Goal: Book appointment/travel/reservation

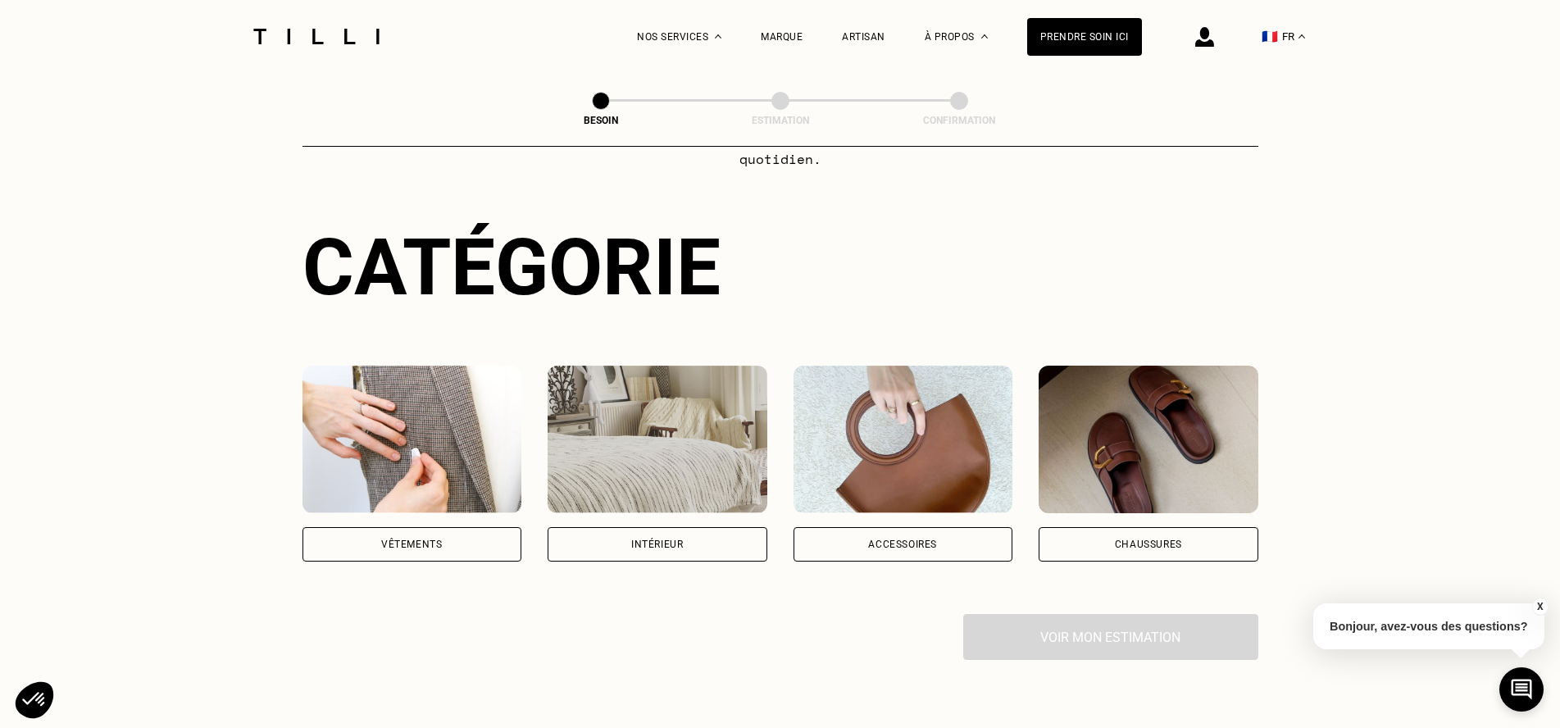
scroll to position [164, 0]
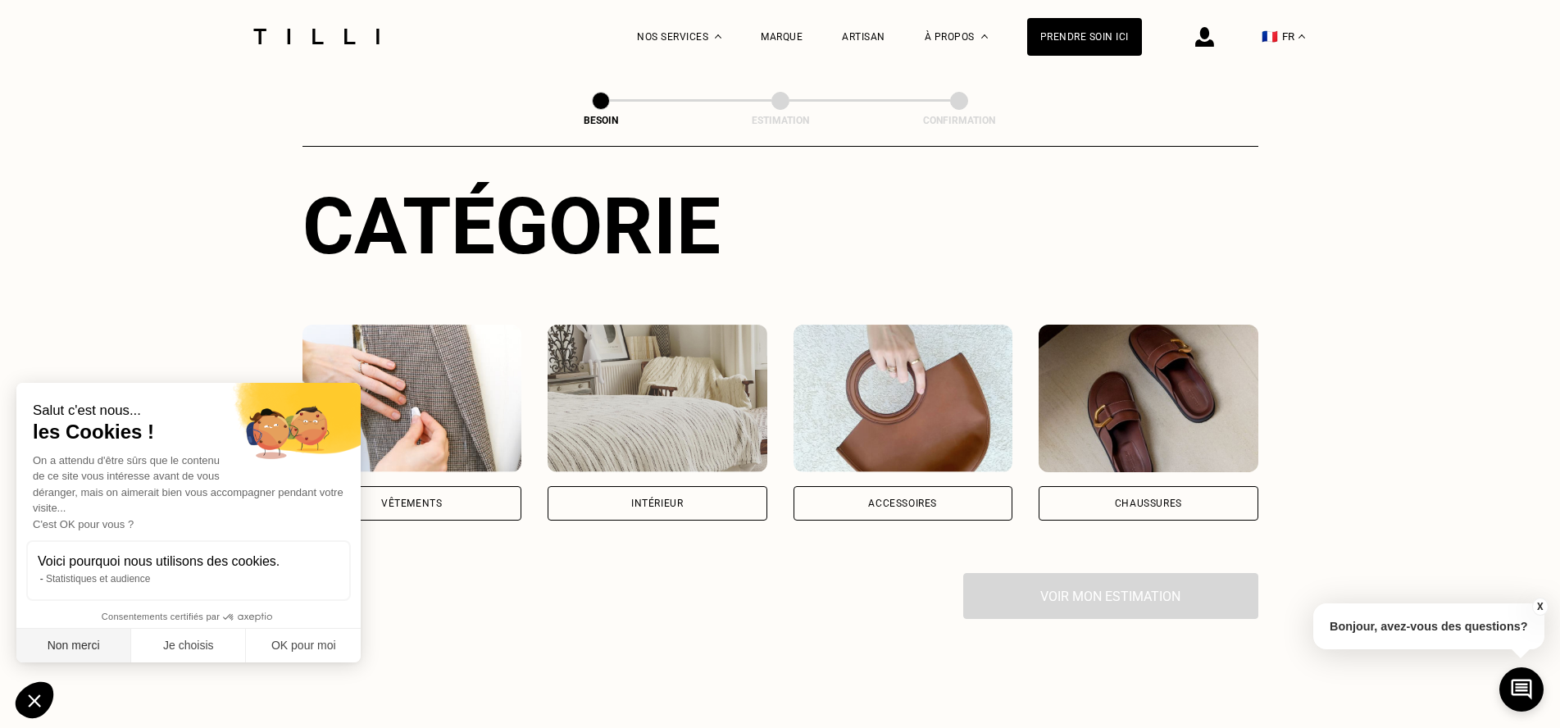
click at [61, 653] on button "Non merci" at bounding box center [73, 646] width 115 height 34
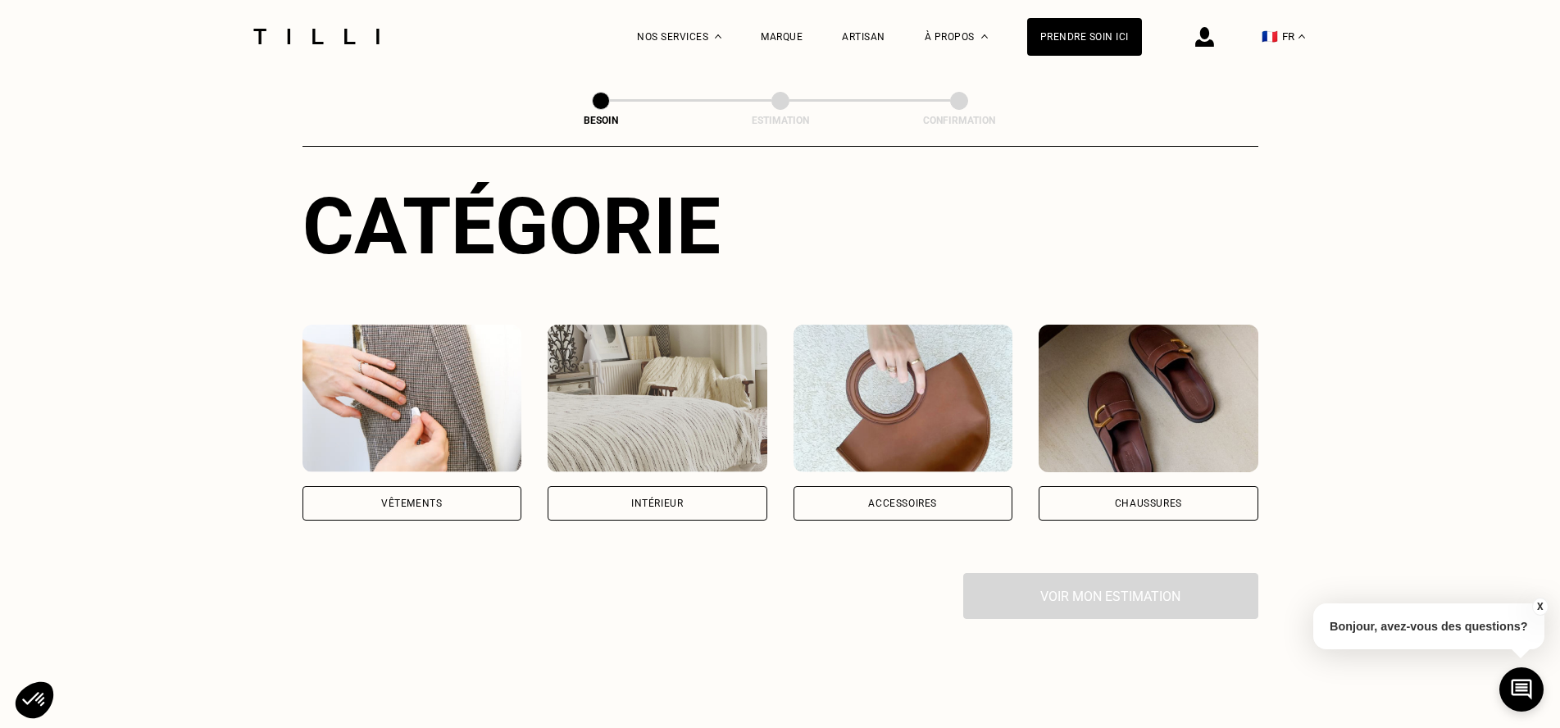
click at [413, 486] on div "Vêtements" at bounding box center [412, 503] width 220 height 34
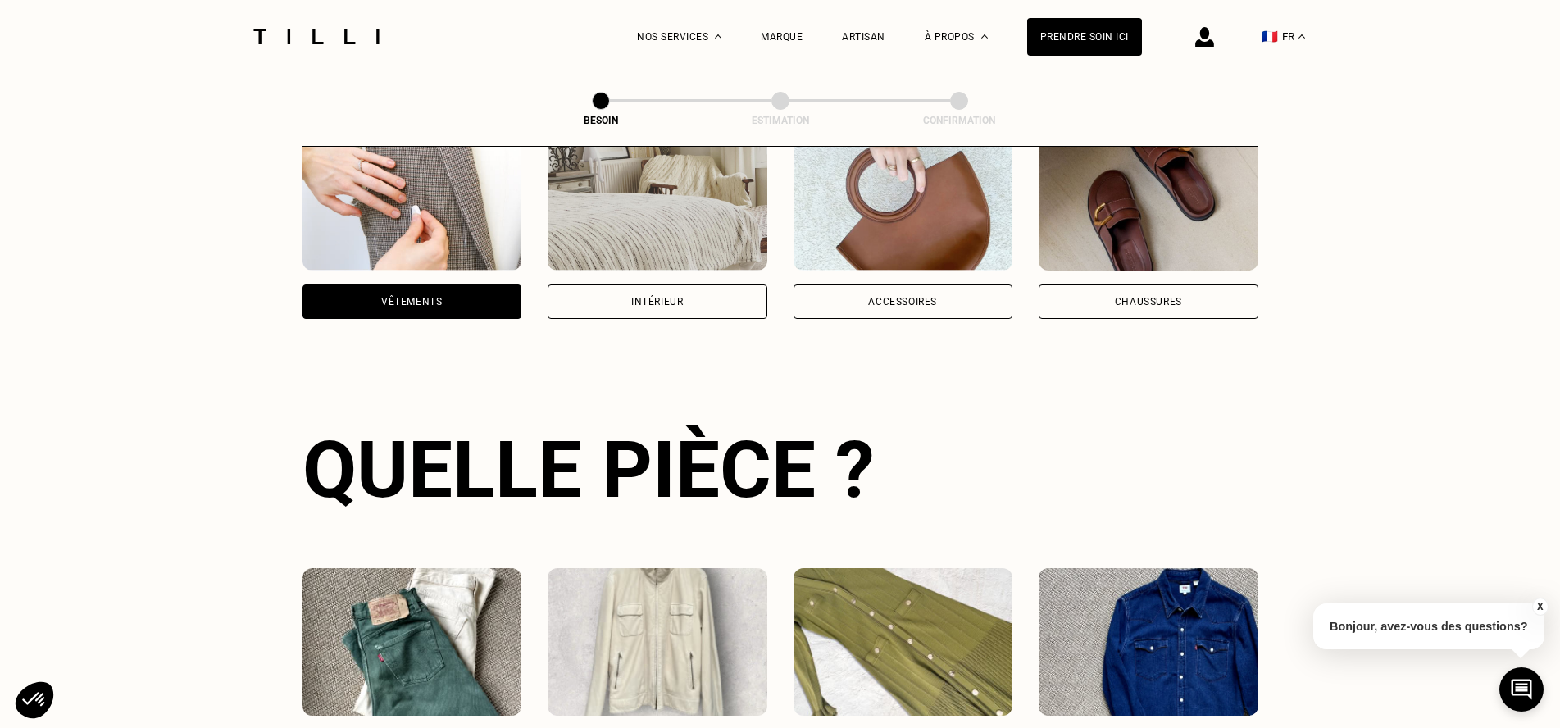
scroll to position [607, 0]
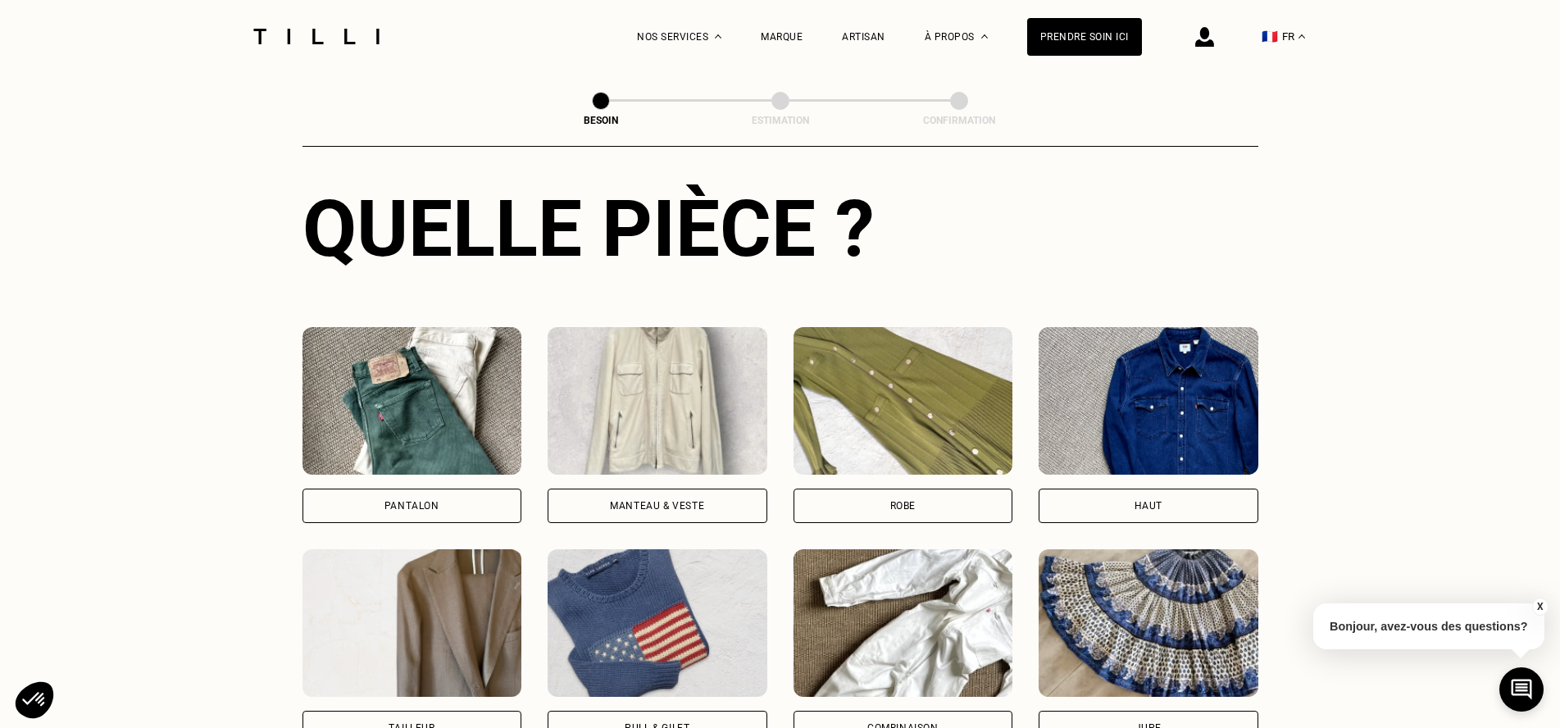
click at [483, 423] on img at bounding box center [412, 401] width 220 height 148
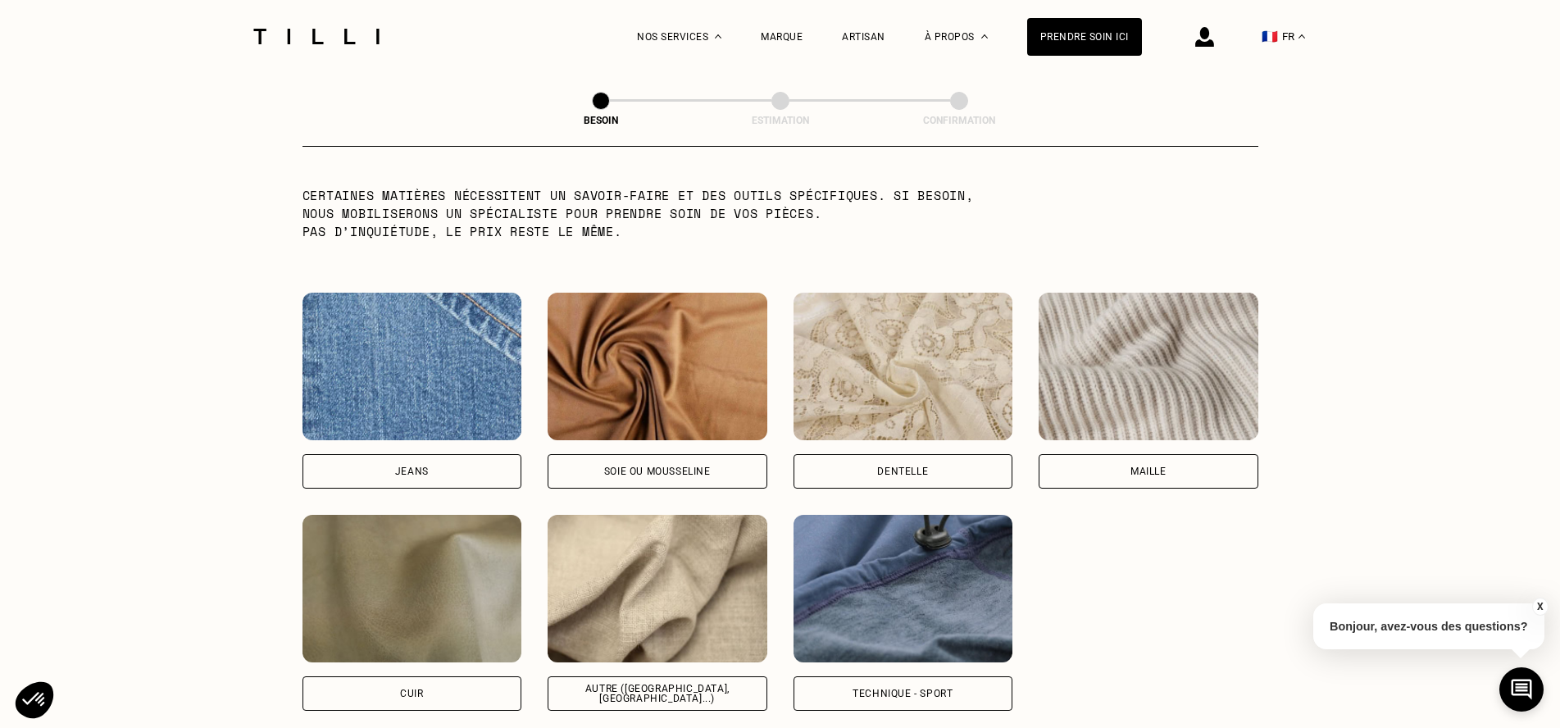
scroll to position [1674, 0]
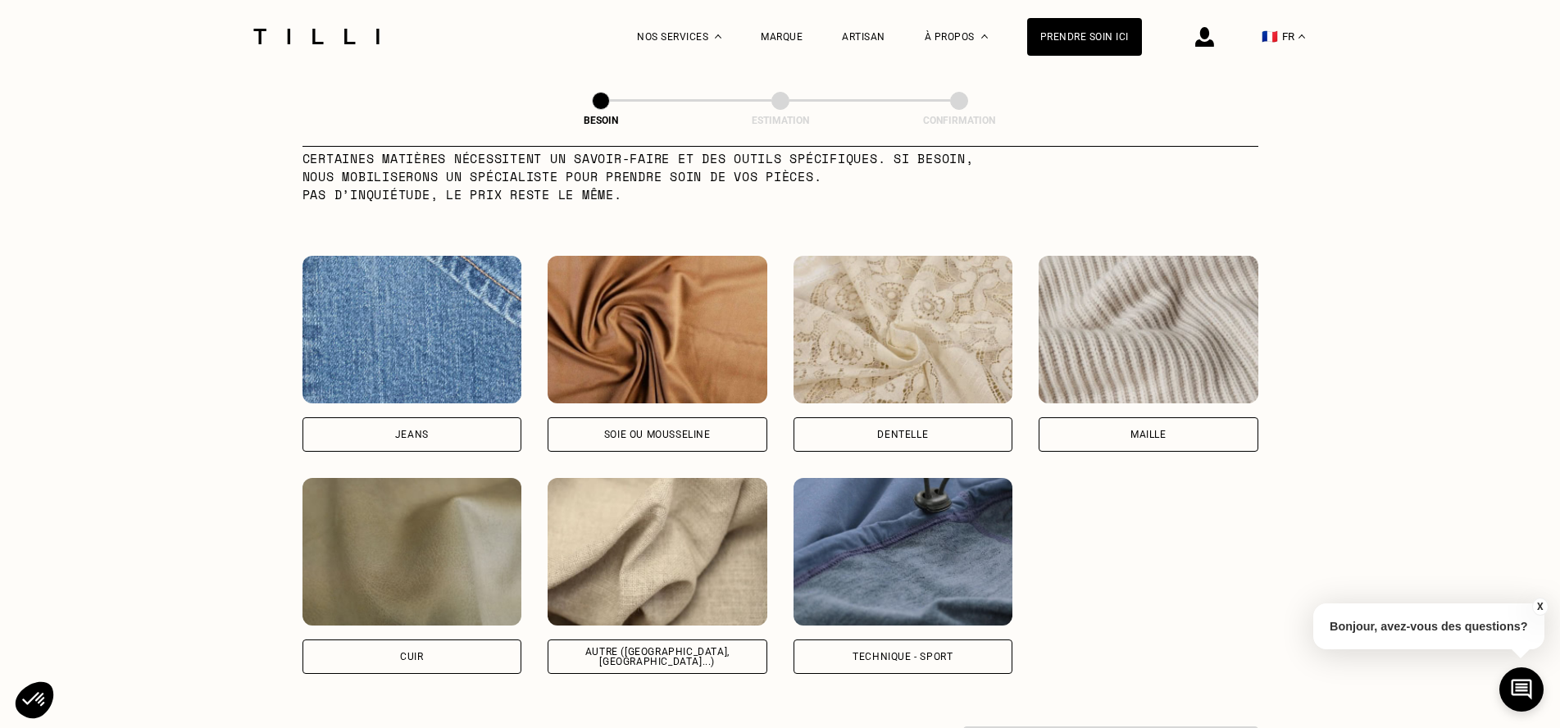
click at [675, 590] on img at bounding box center [658, 552] width 220 height 148
select select "FR"
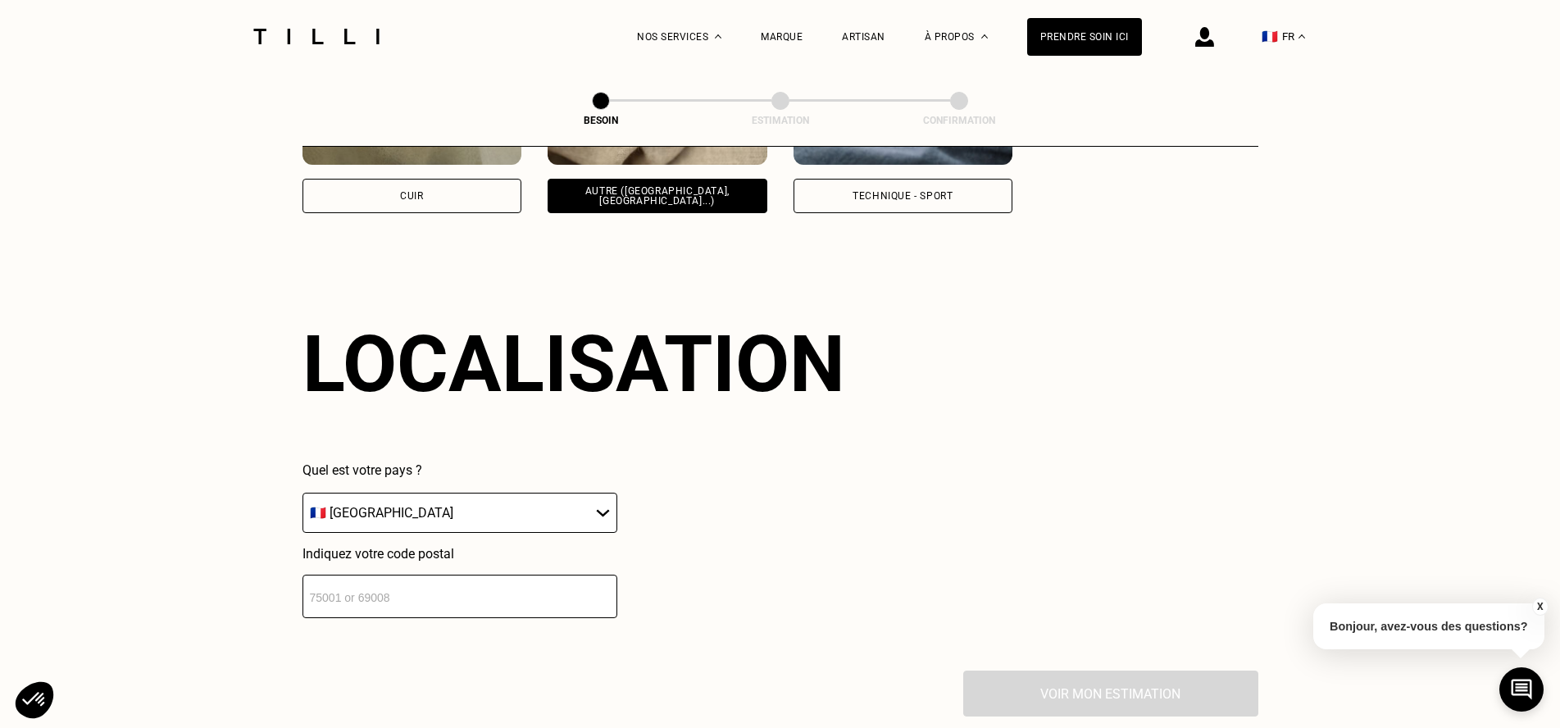
scroll to position [2204, 0]
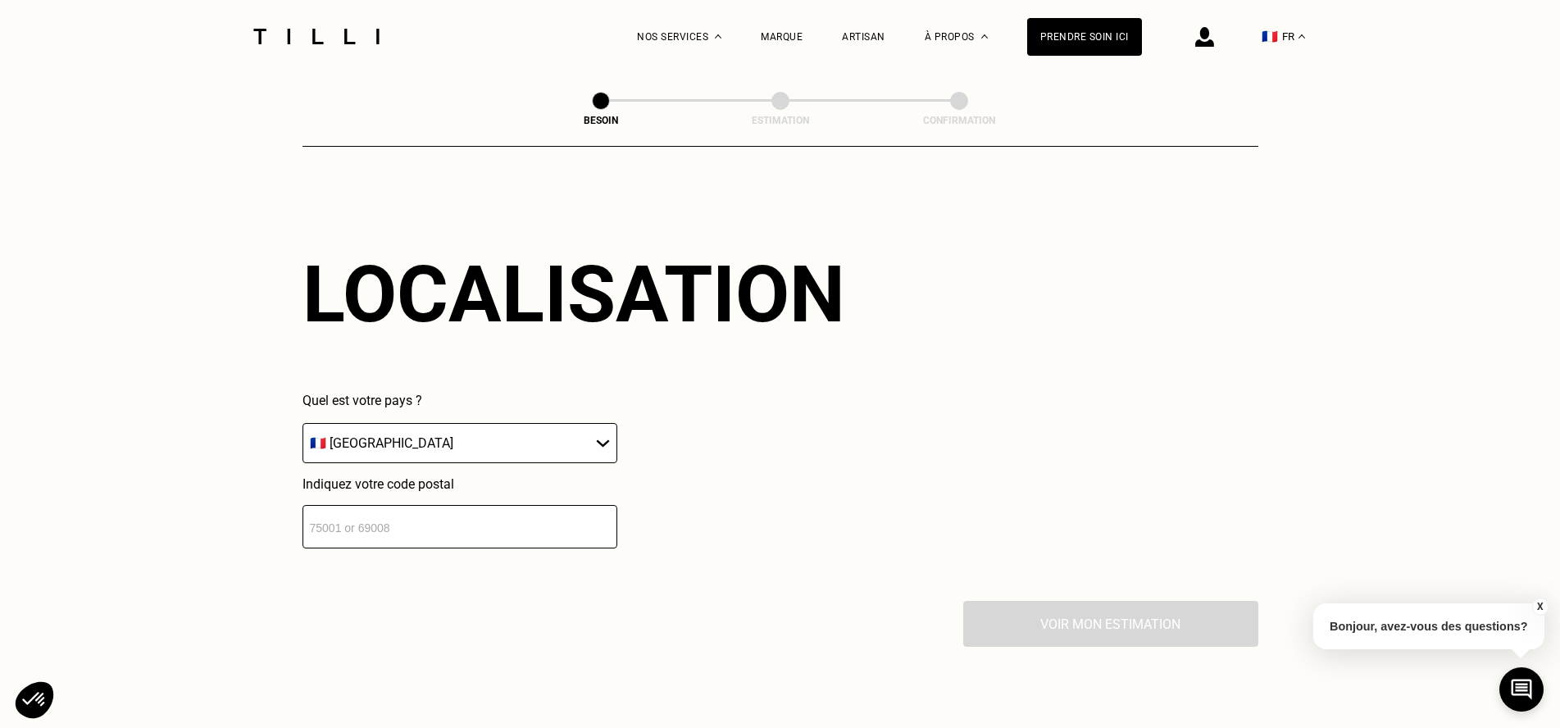
click at [544, 507] on input "number" at bounding box center [459, 526] width 315 height 43
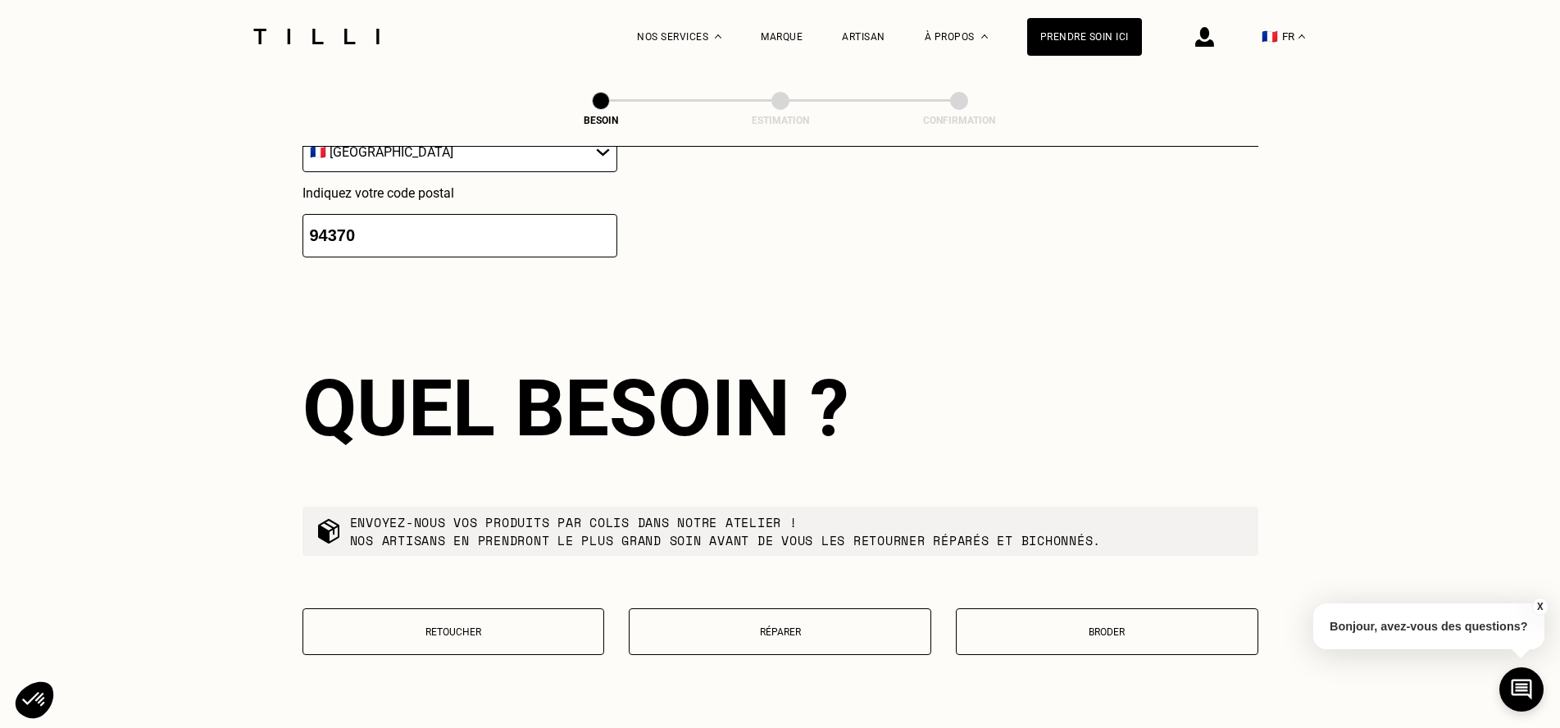
scroll to position [2612, 0]
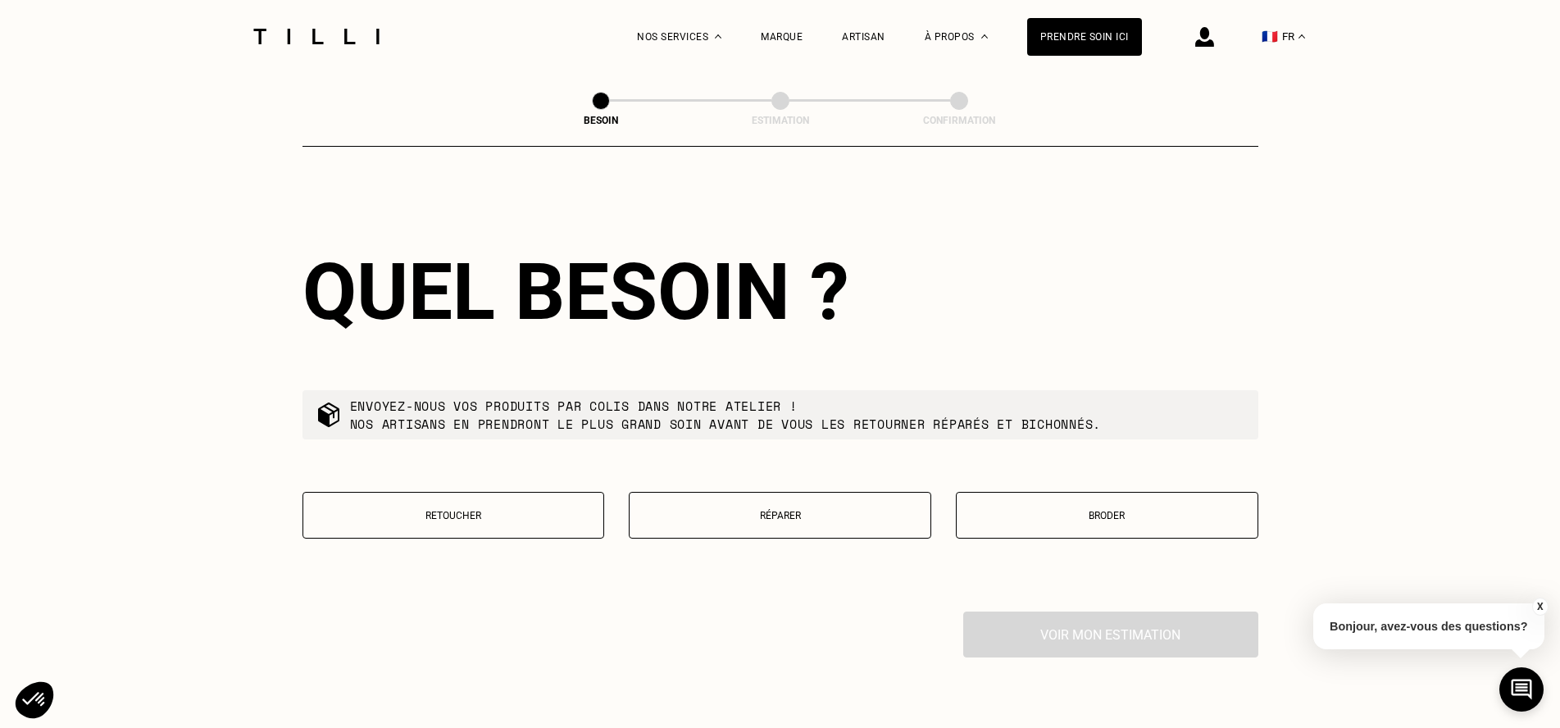
type input "94370"
click at [544, 510] on p "Retoucher" at bounding box center [454, 515] width 284 height 11
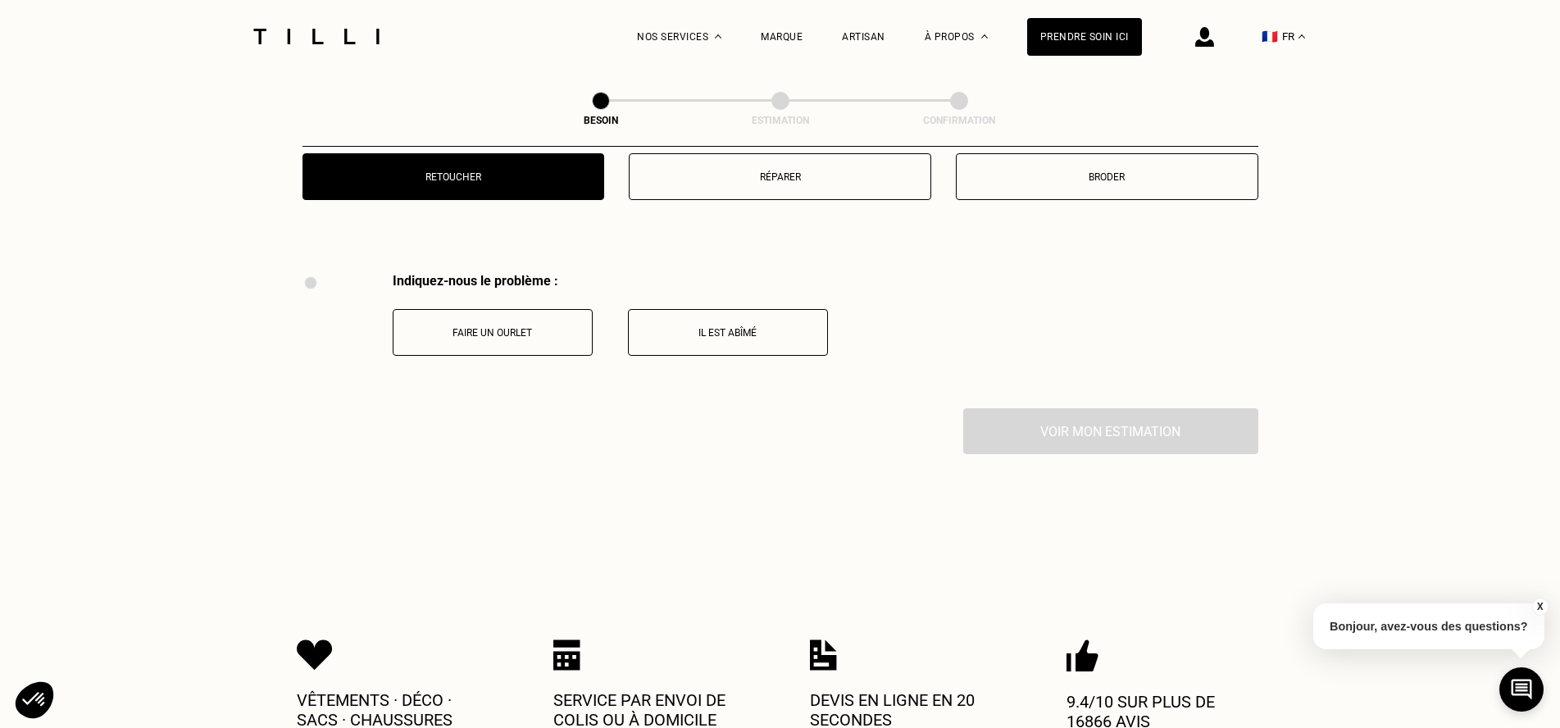
scroll to position [2868, 0]
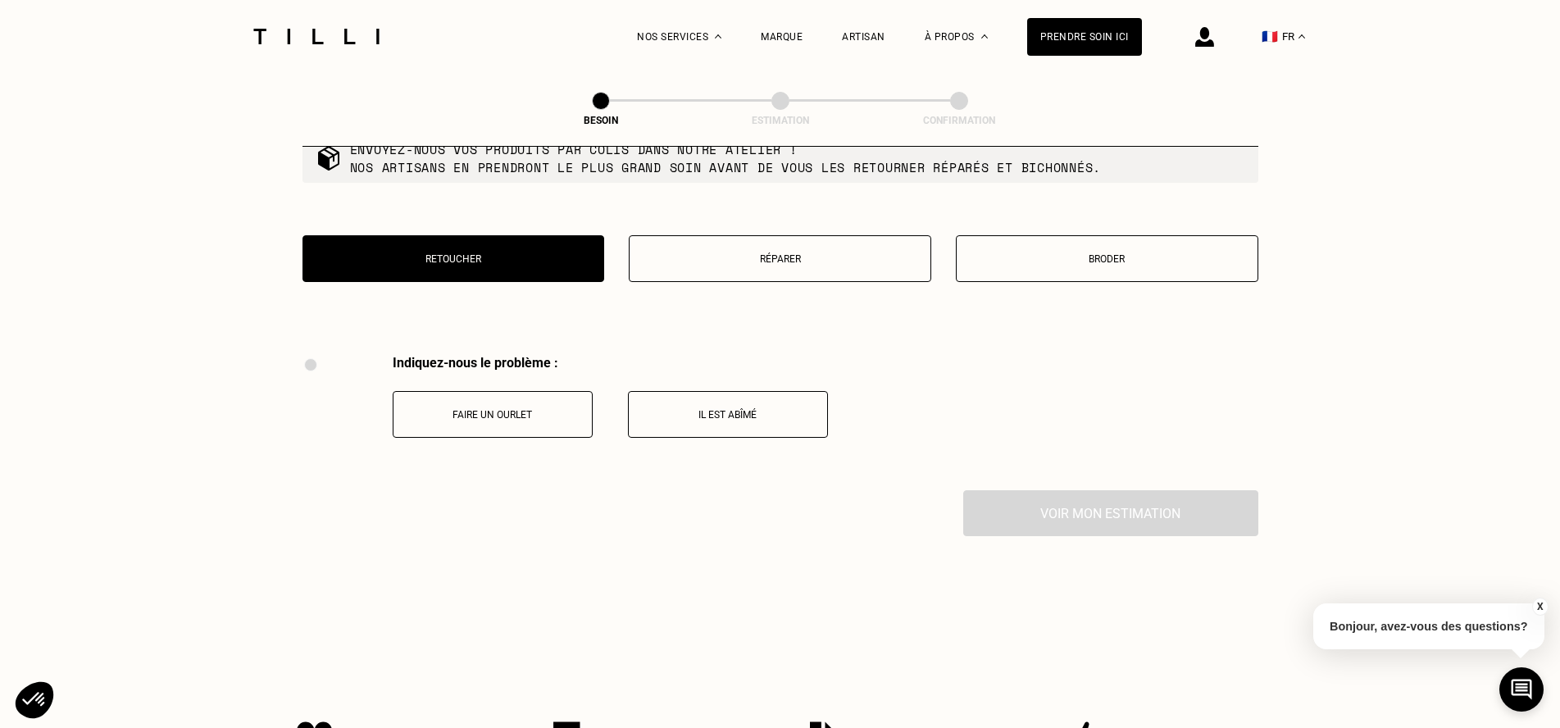
click at [1072, 253] on p "Broder" at bounding box center [1107, 258] width 284 height 11
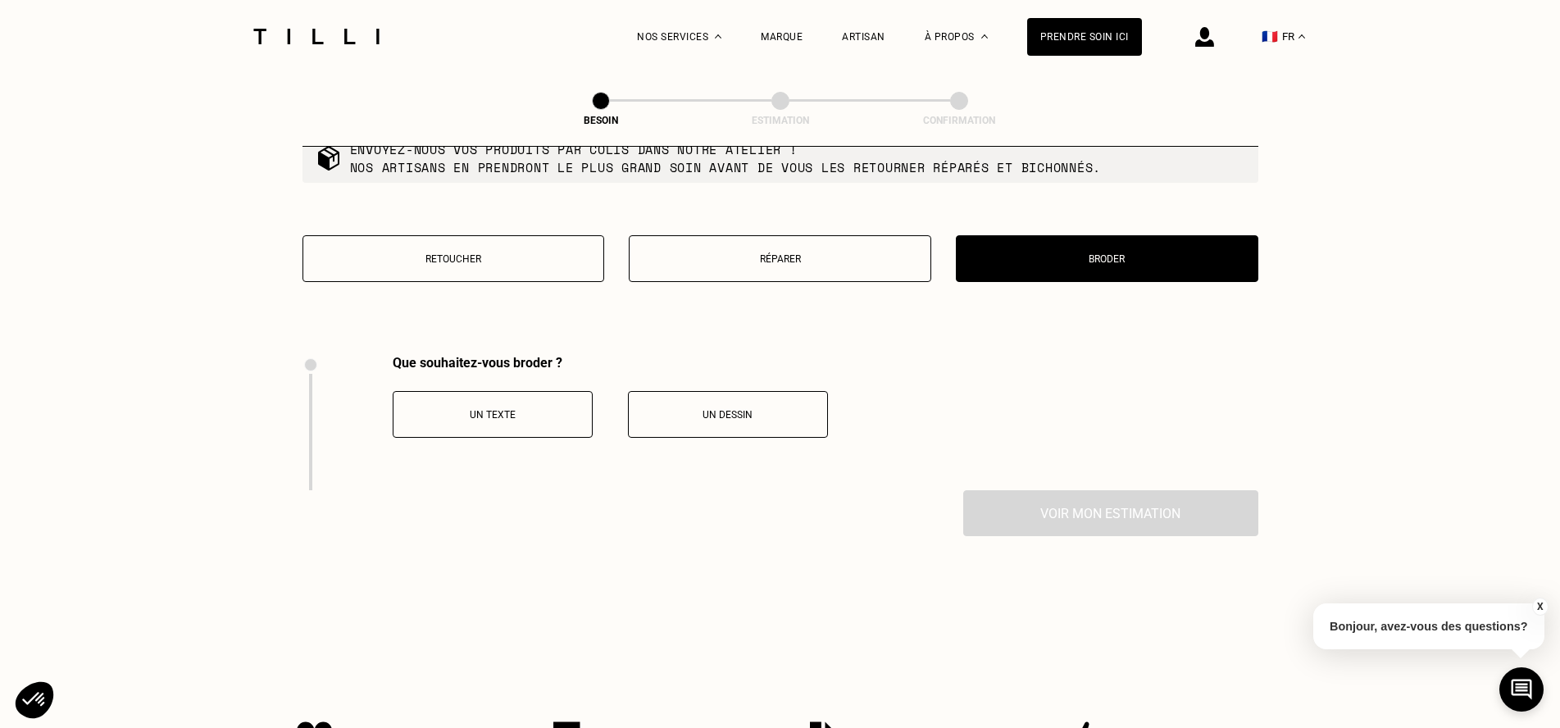
click at [825, 254] on p "Réparer" at bounding box center [780, 258] width 284 height 11
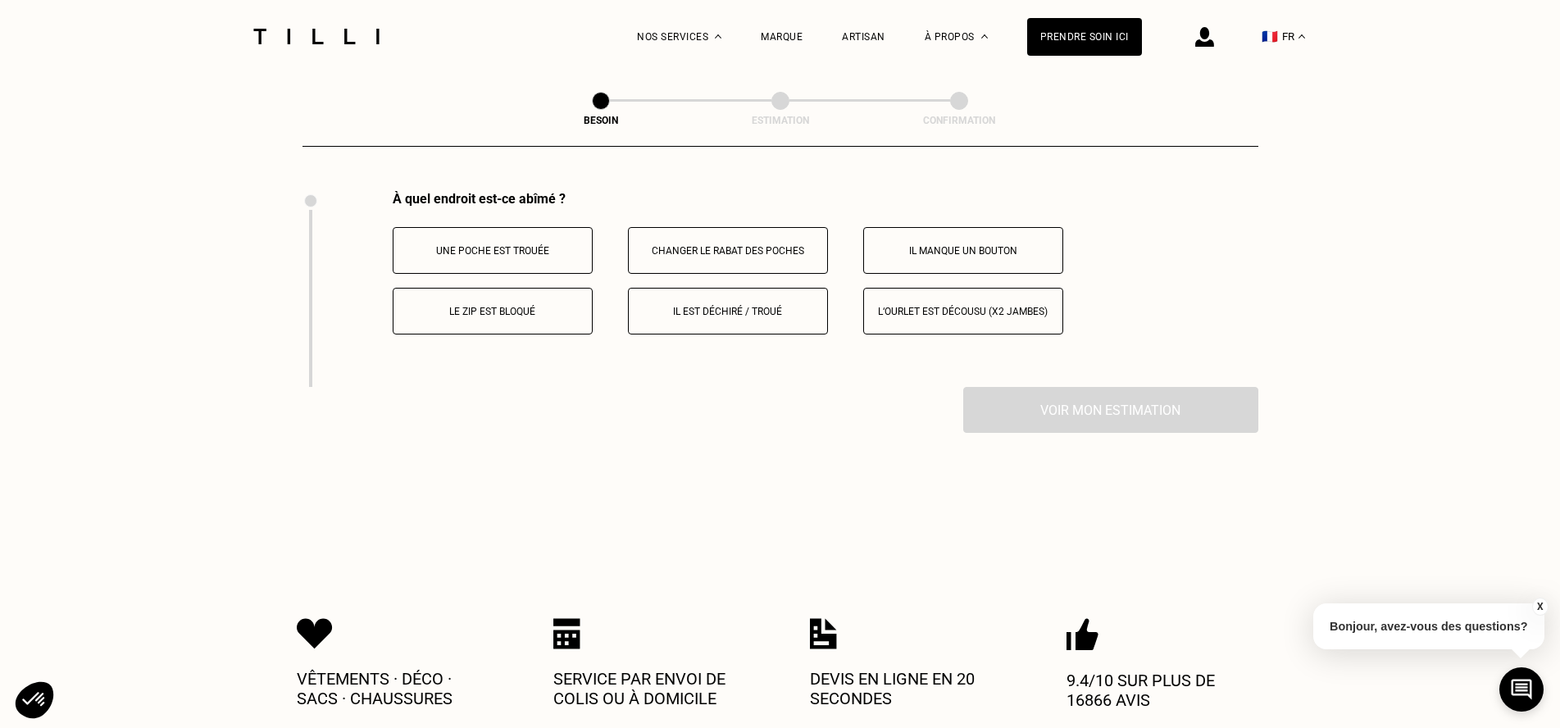
scroll to position [2950, 0]
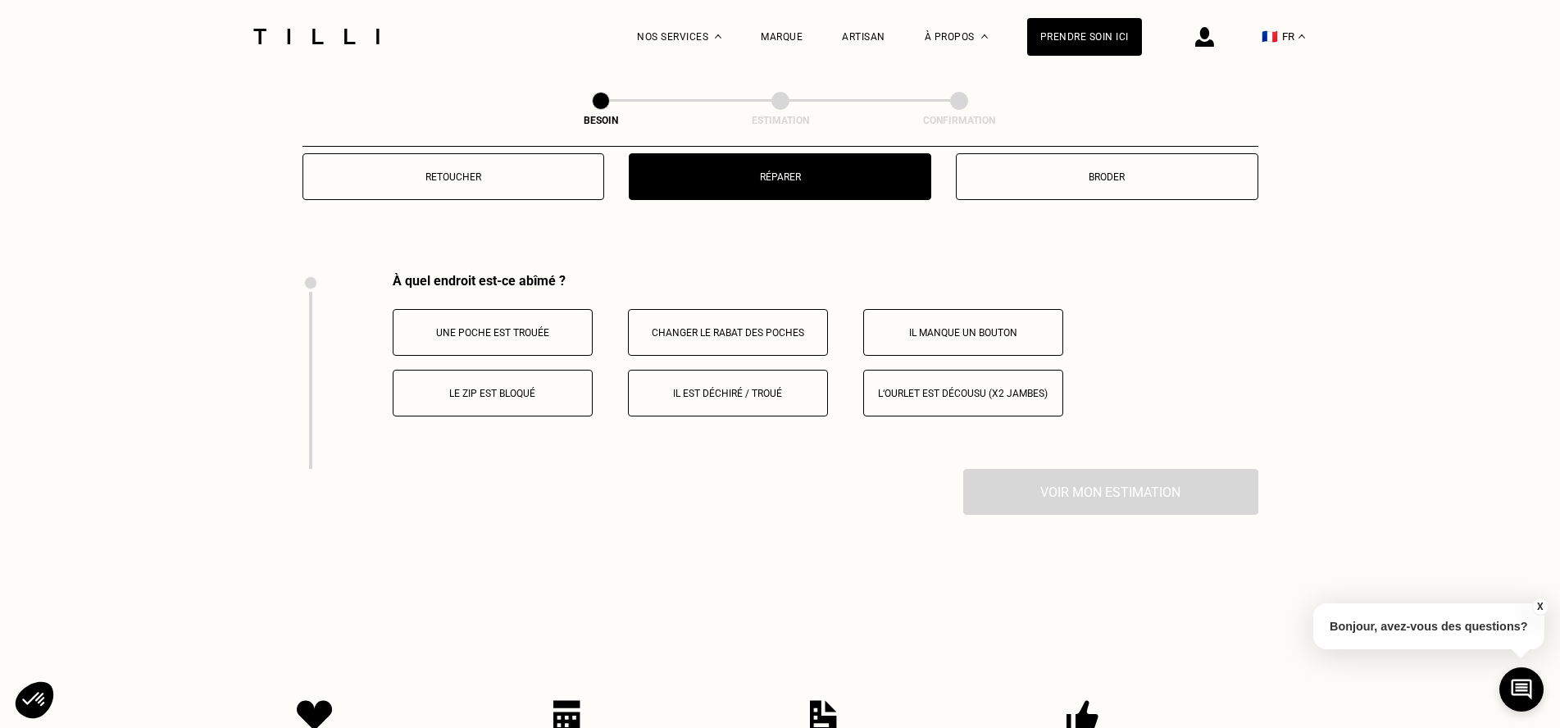
click at [492, 161] on button "Retoucher" at bounding box center [453, 176] width 302 height 47
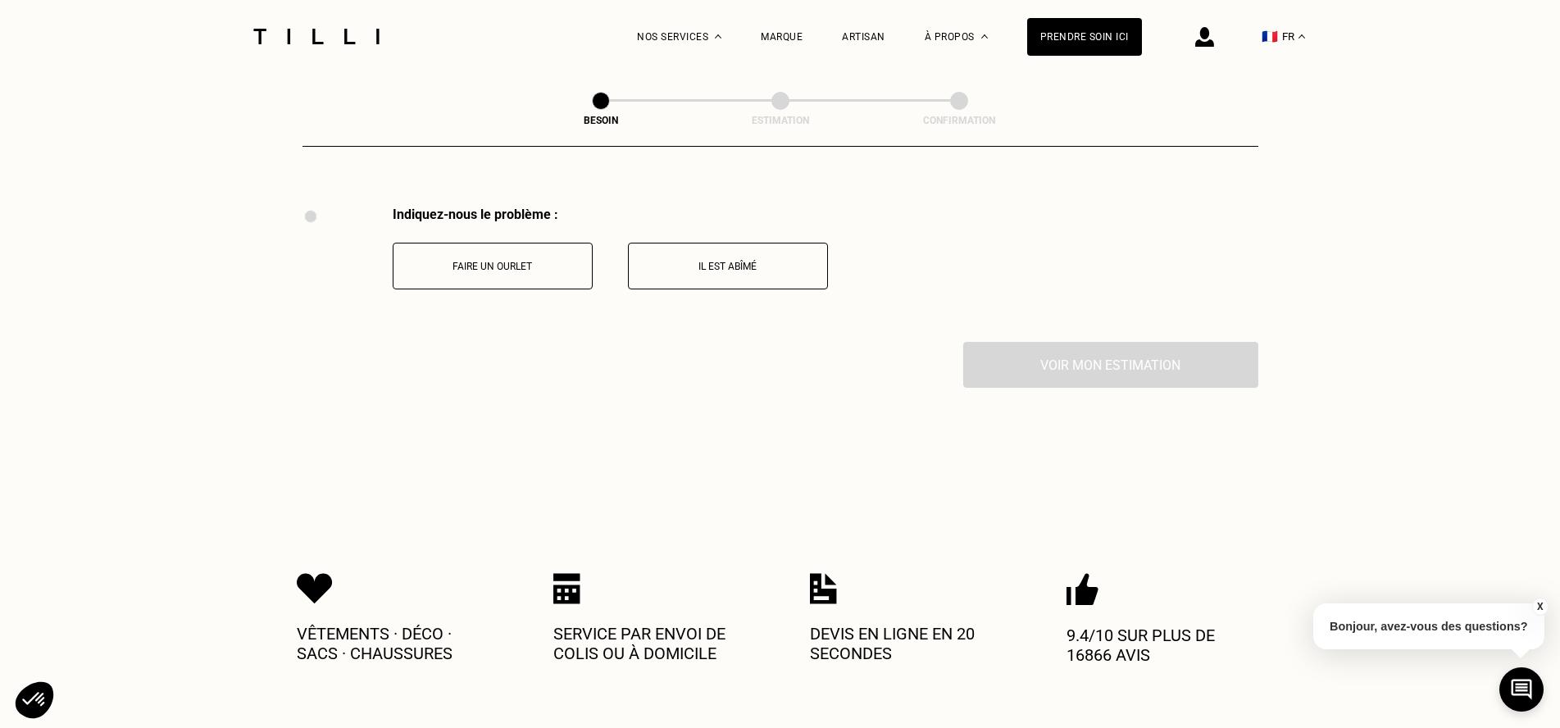
scroll to position [3032, 0]
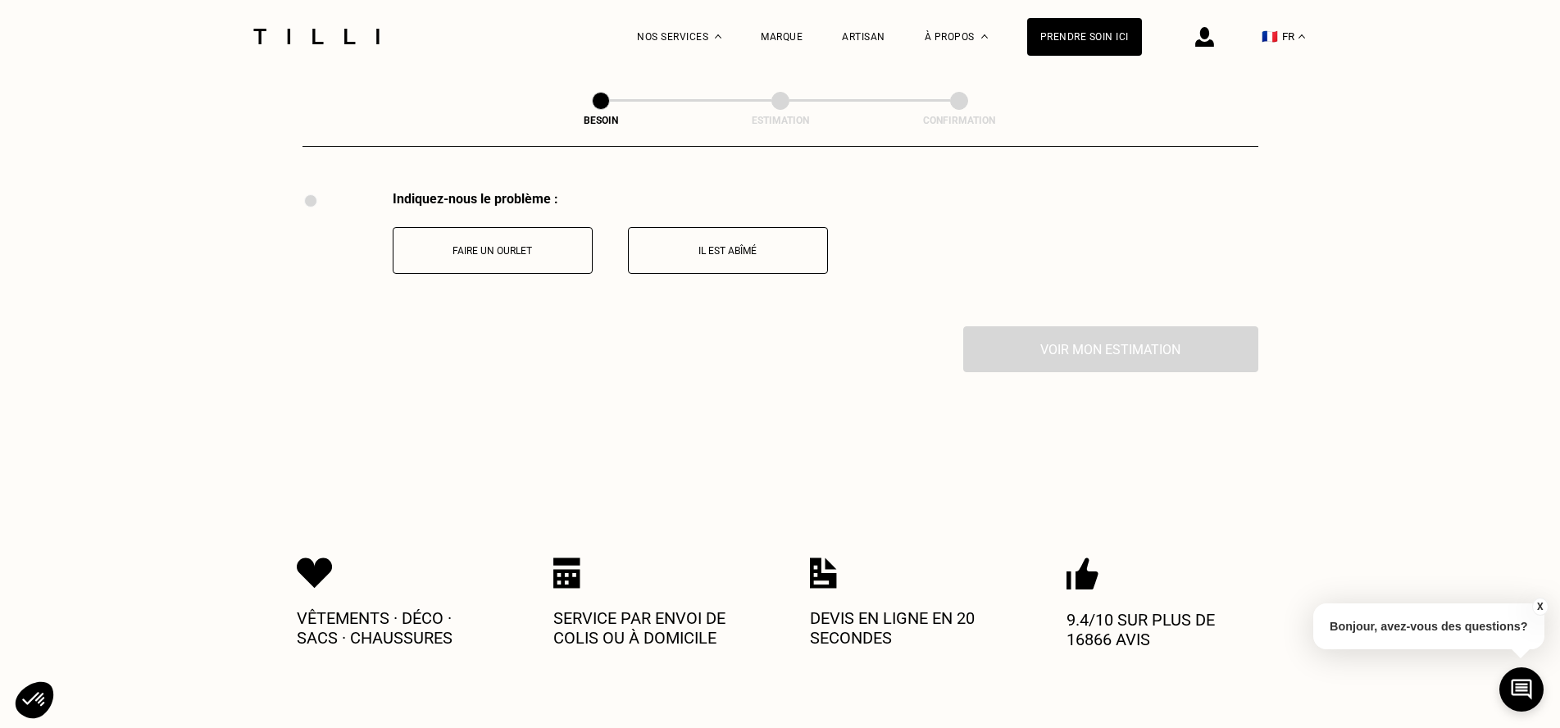
click at [1130, 343] on div "Voir mon estimation" at bounding box center [780, 349] width 956 height 46
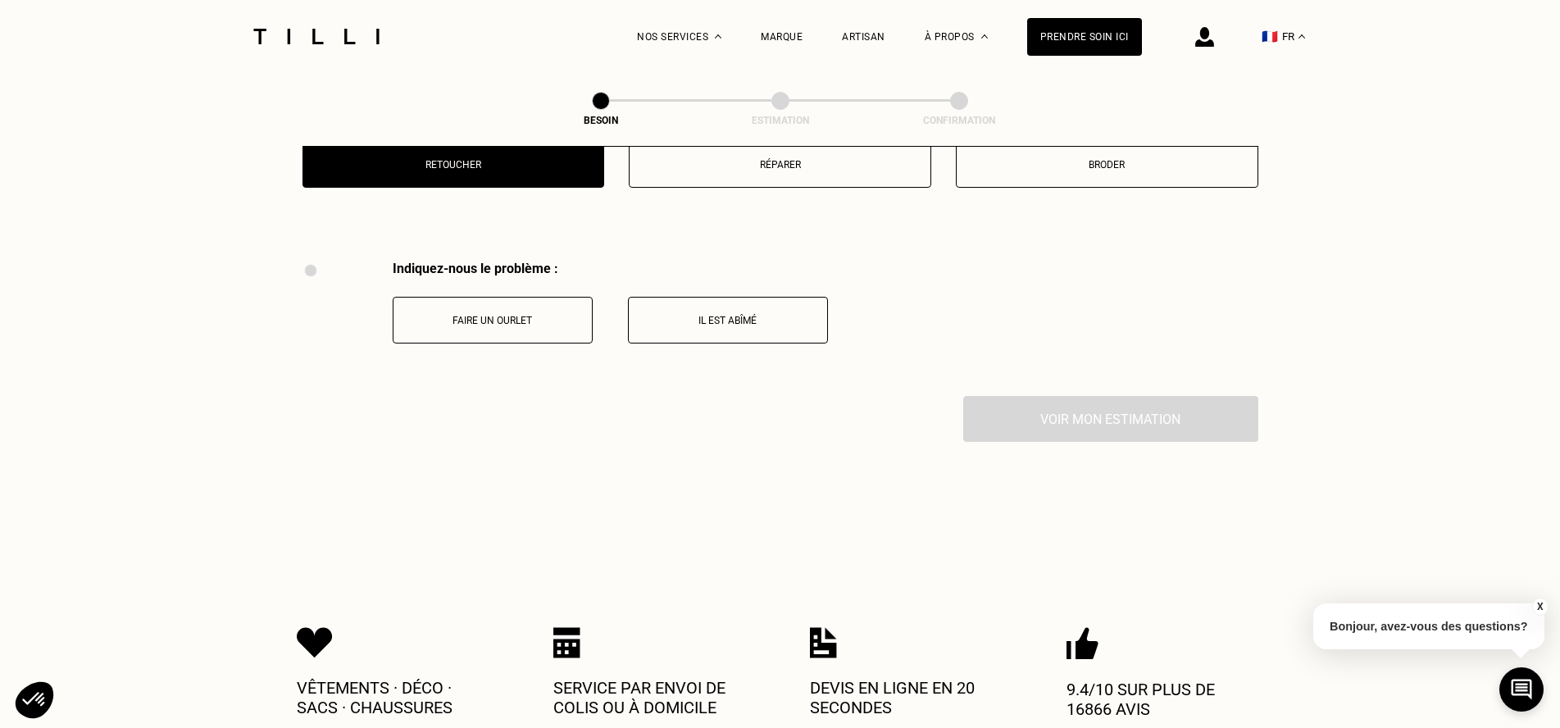
scroll to position [2868, 0]
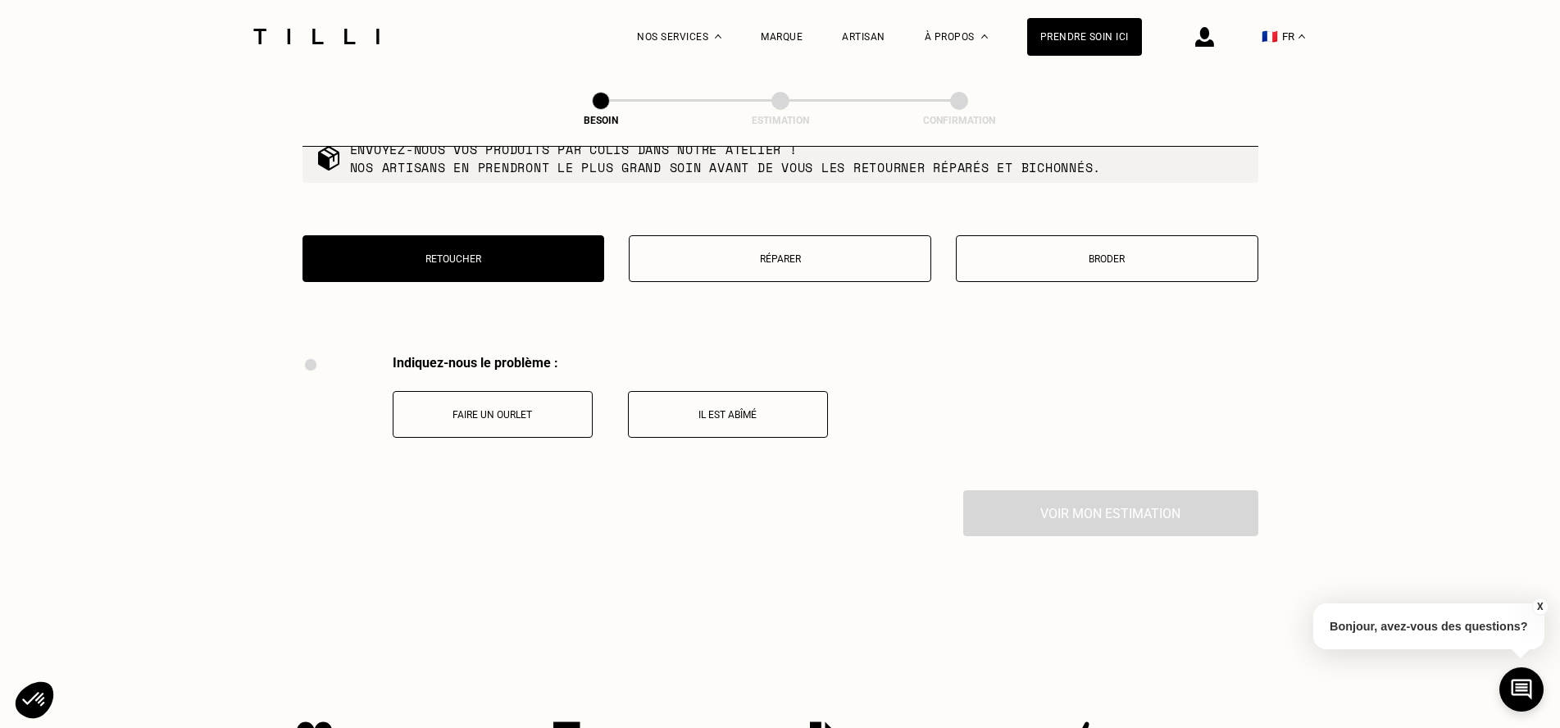
click at [1112, 262] on button "Broder" at bounding box center [1107, 258] width 302 height 47
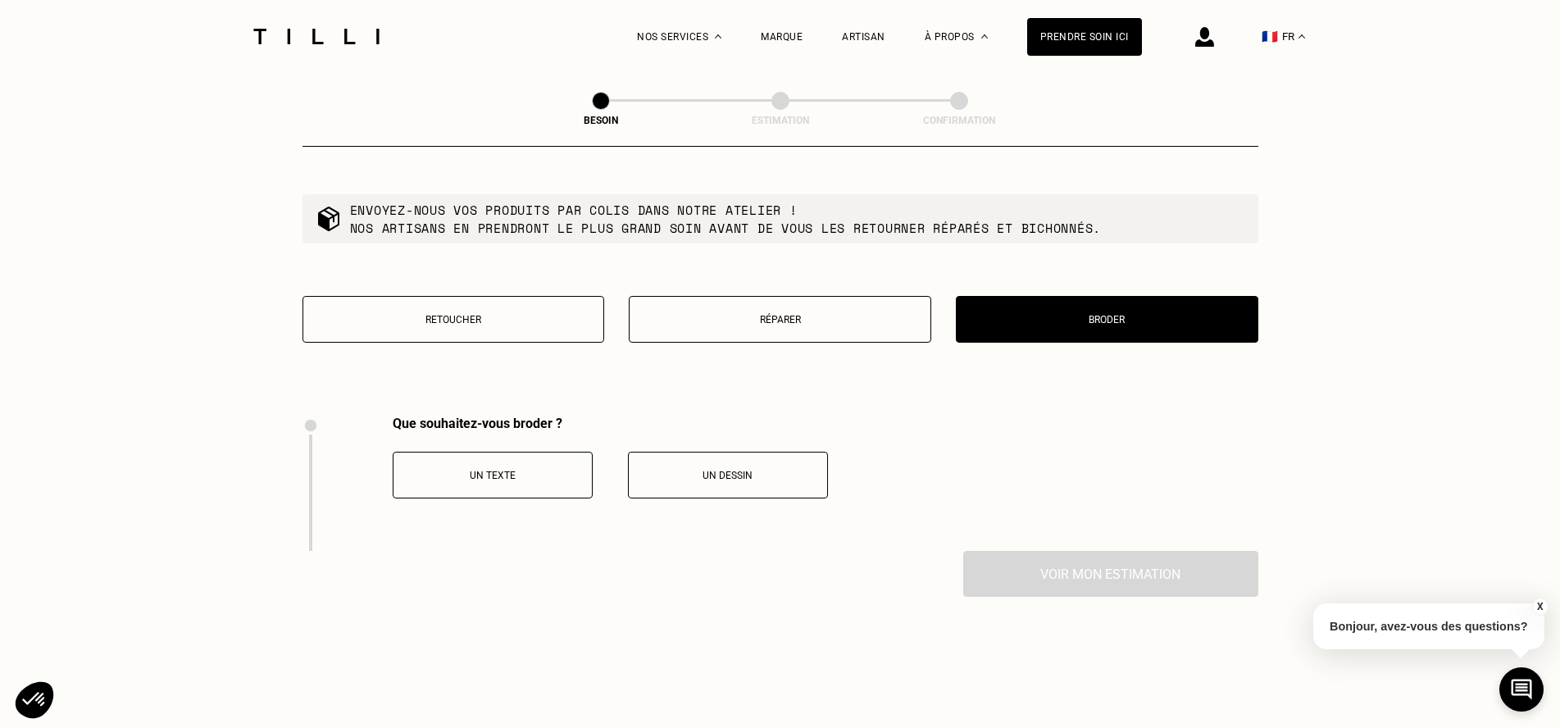
scroll to position [2786, 0]
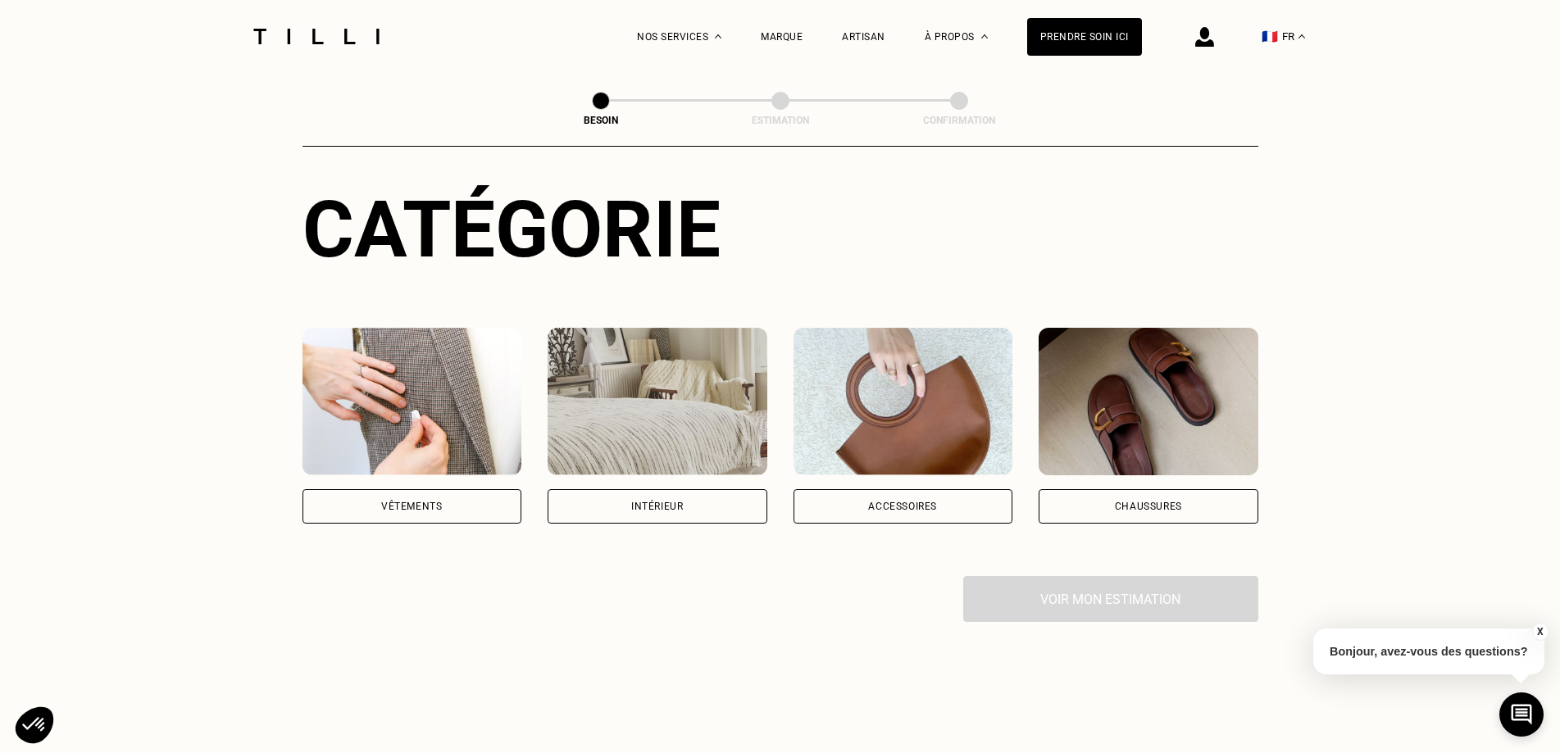
scroll to position [164, 0]
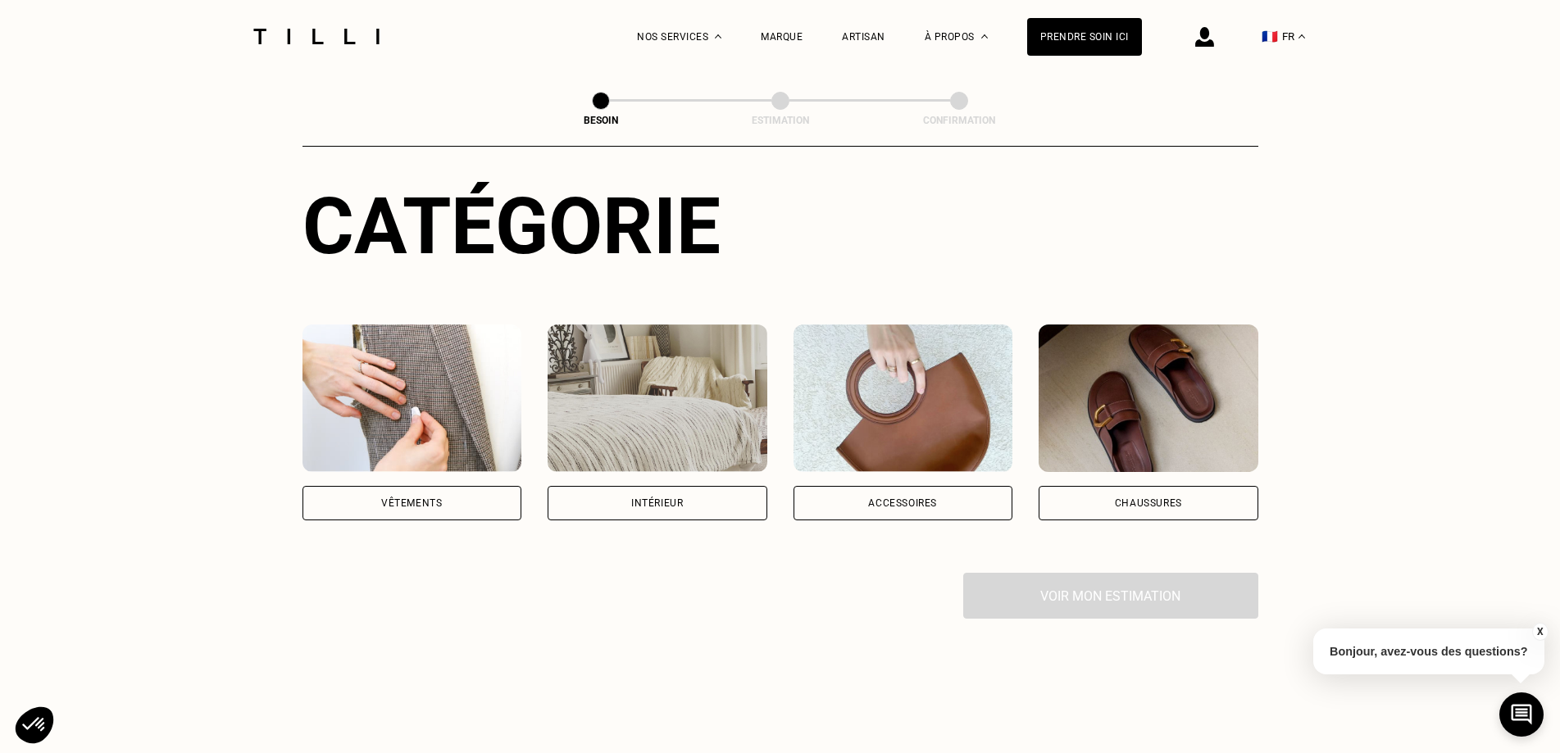
click at [515, 486] on div "Vêtements" at bounding box center [412, 503] width 220 height 34
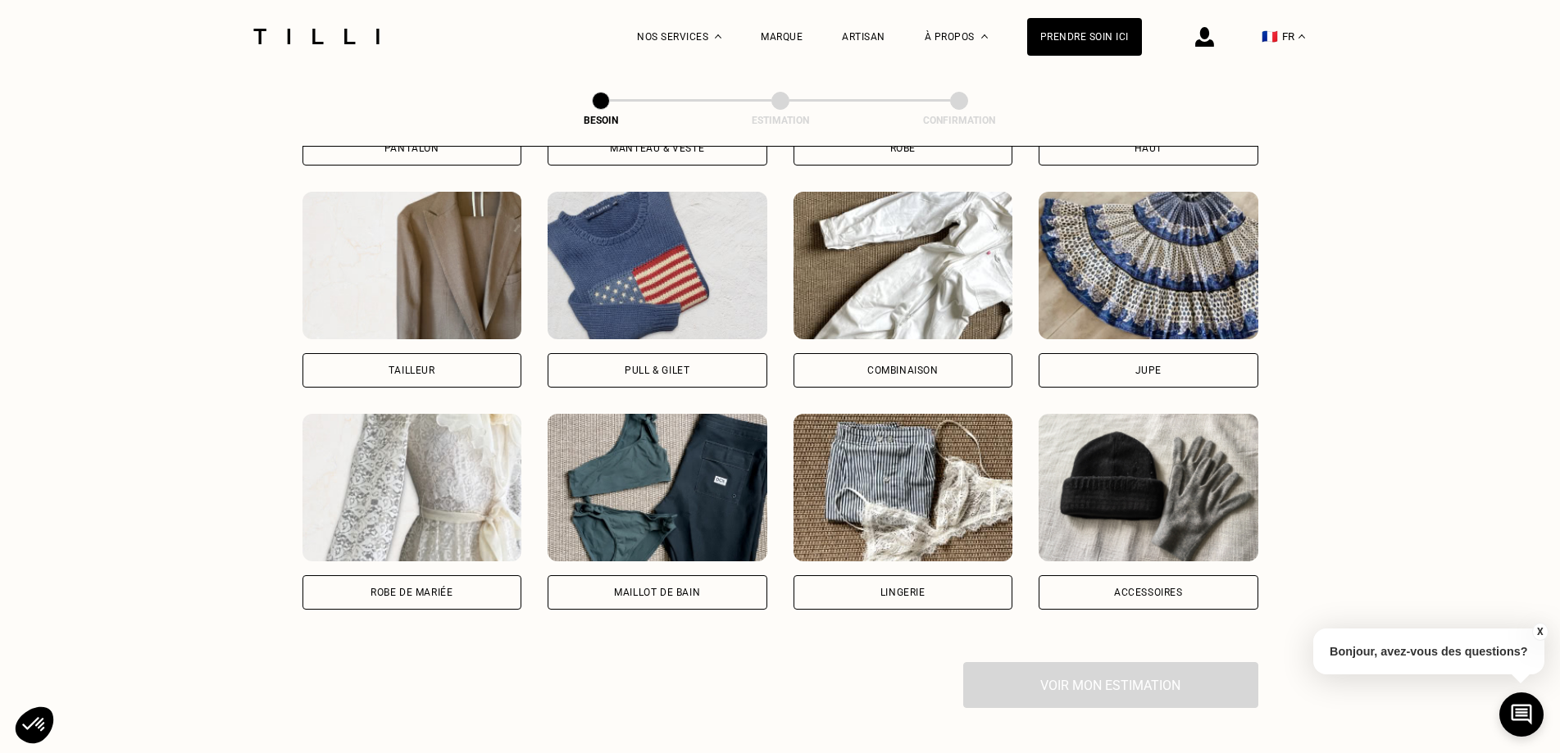
scroll to position [993, 0]
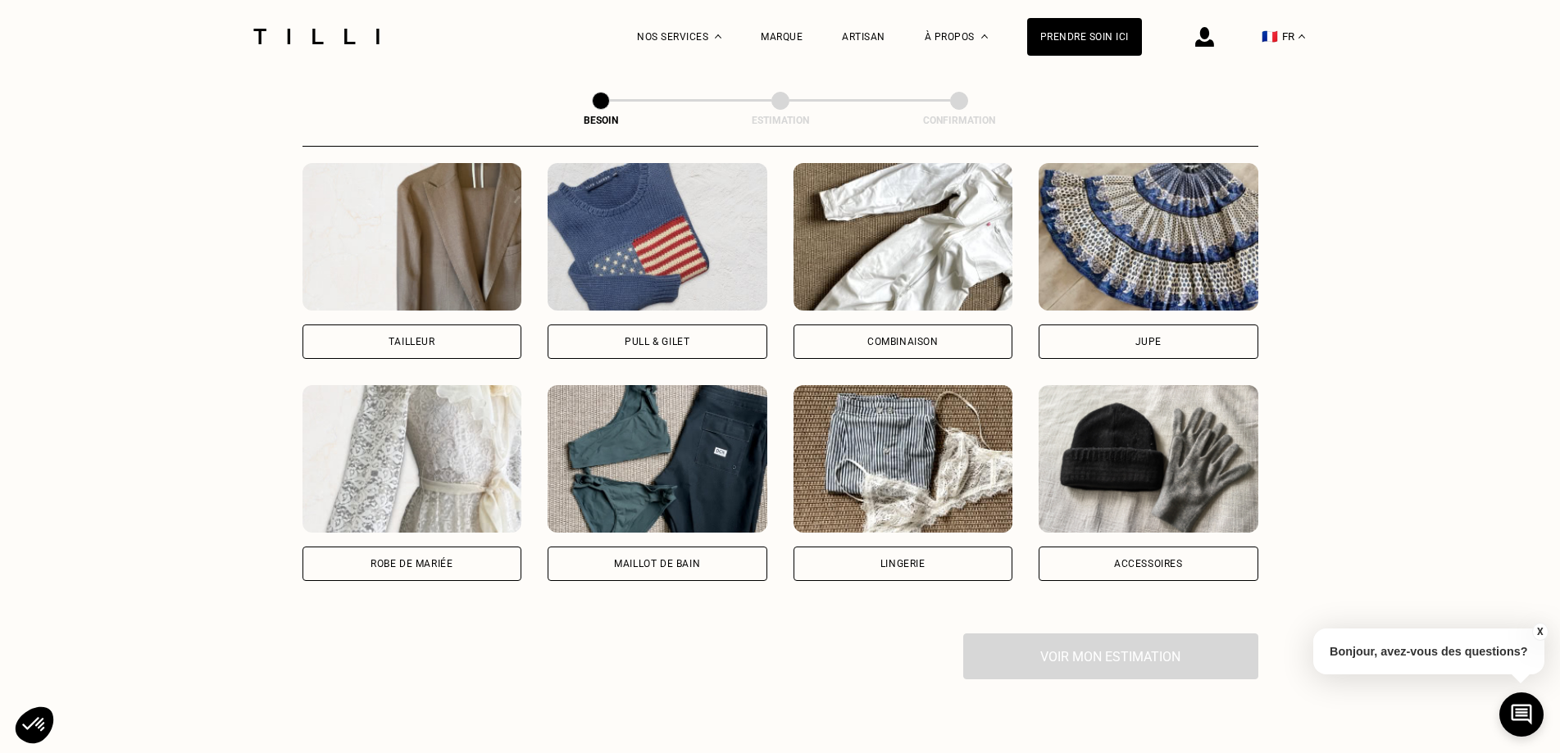
click at [880, 337] on div "Combinaison" at bounding box center [902, 342] width 71 height 10
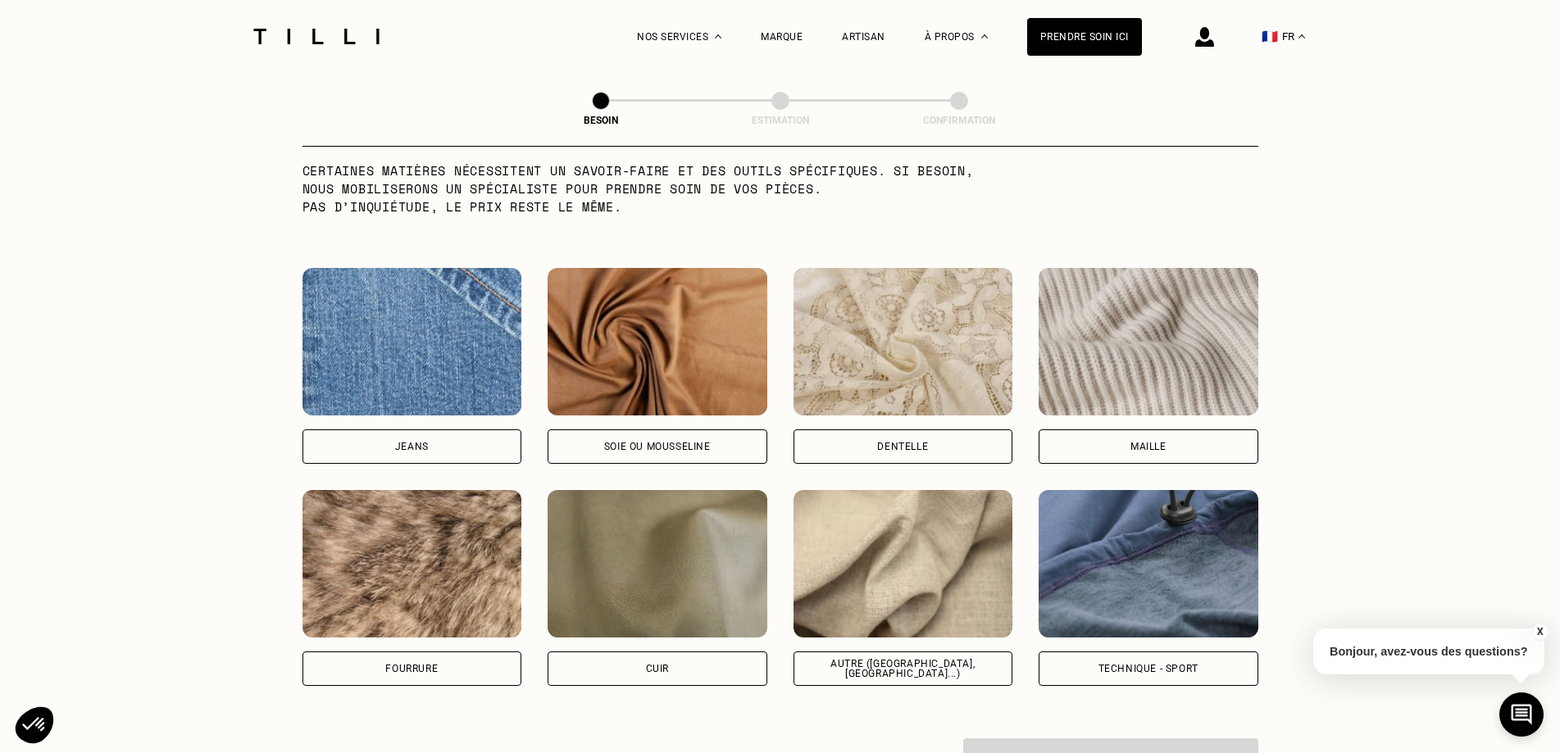
scroll to position [1756, 0]
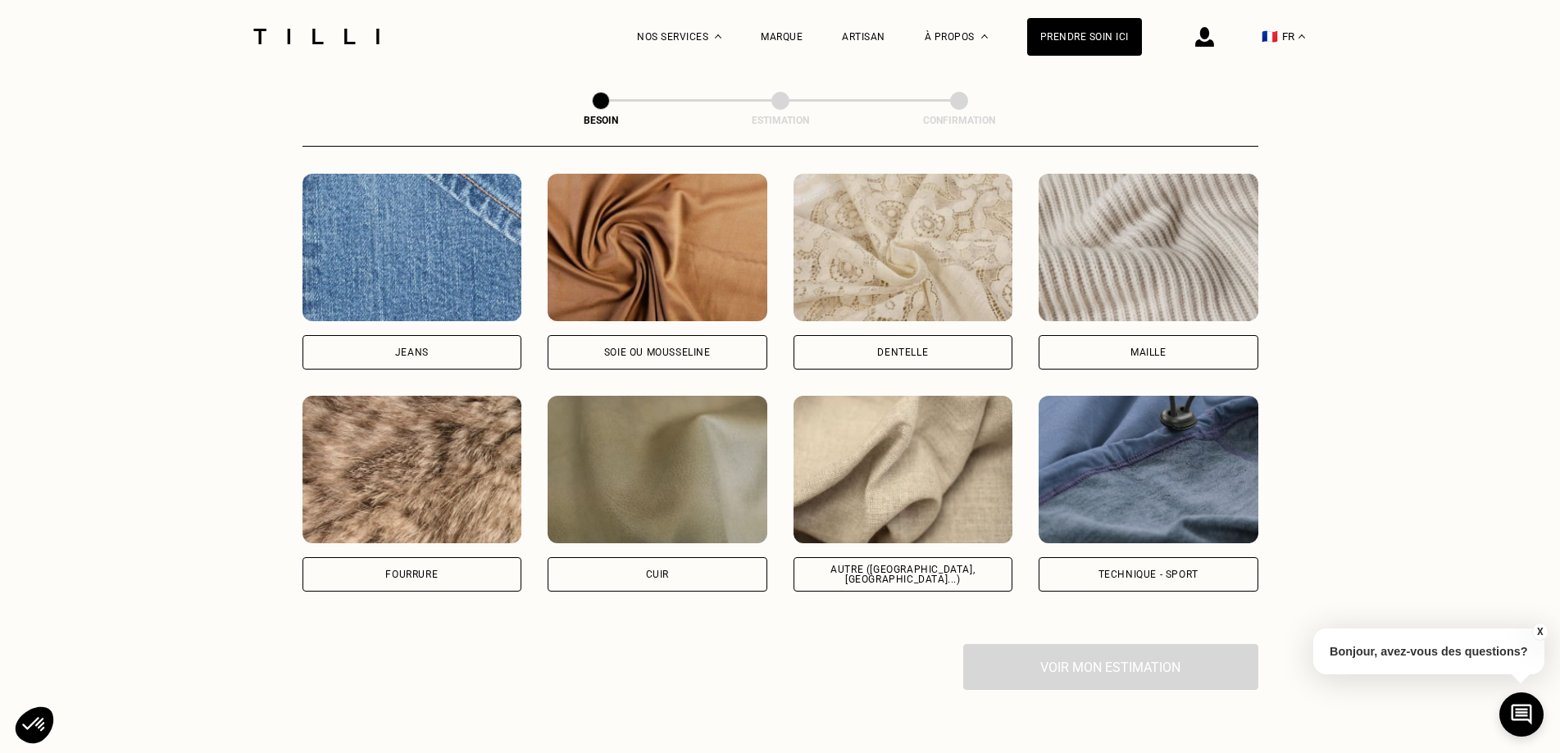
click at [909, 575] on div "Autre ([GEOGRAPHIC_DATA], [GEOGRAPHIC_DATA]...)" at bounding box center [904, 574] width 220 height 34
select select "FR"
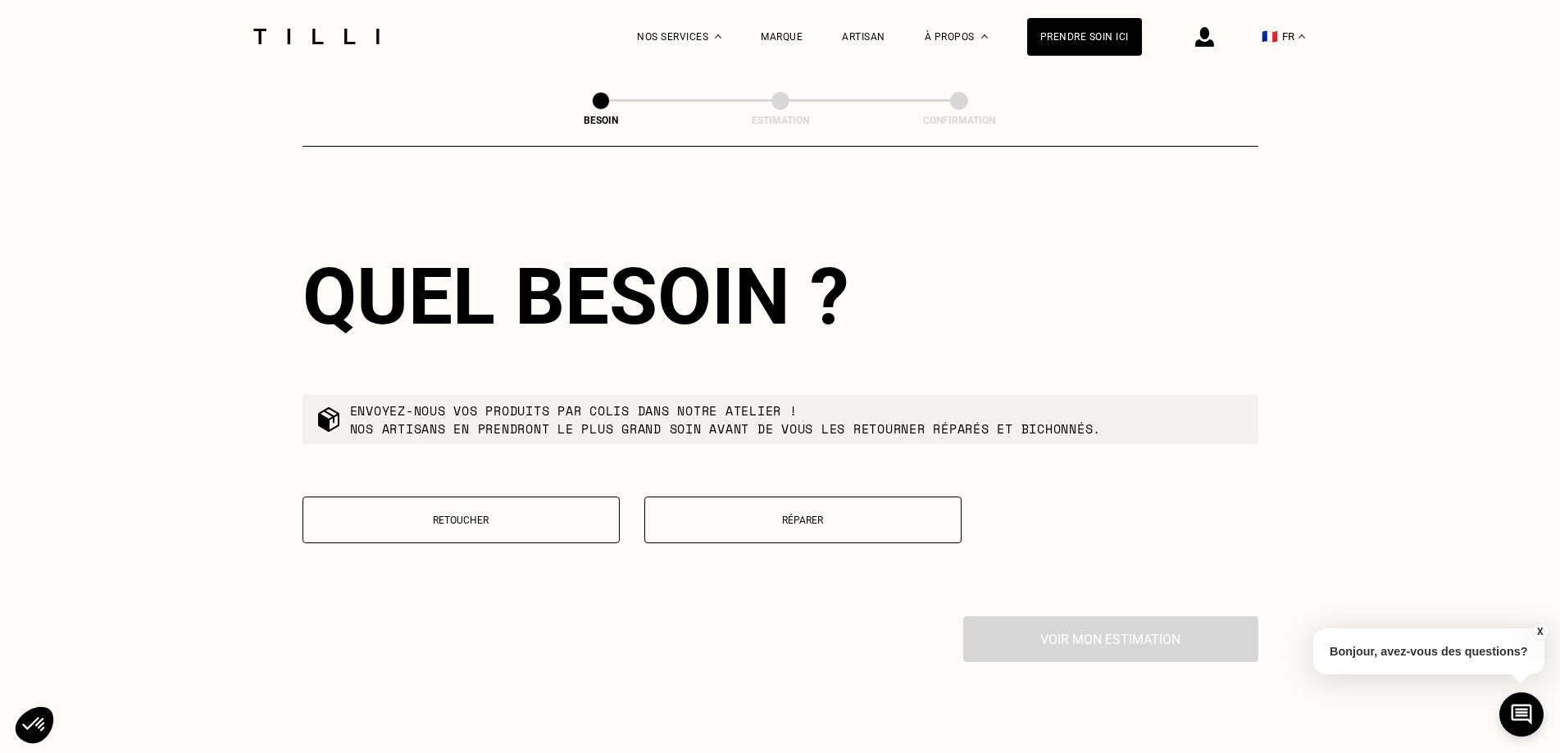
scroll to position [2614, 0]
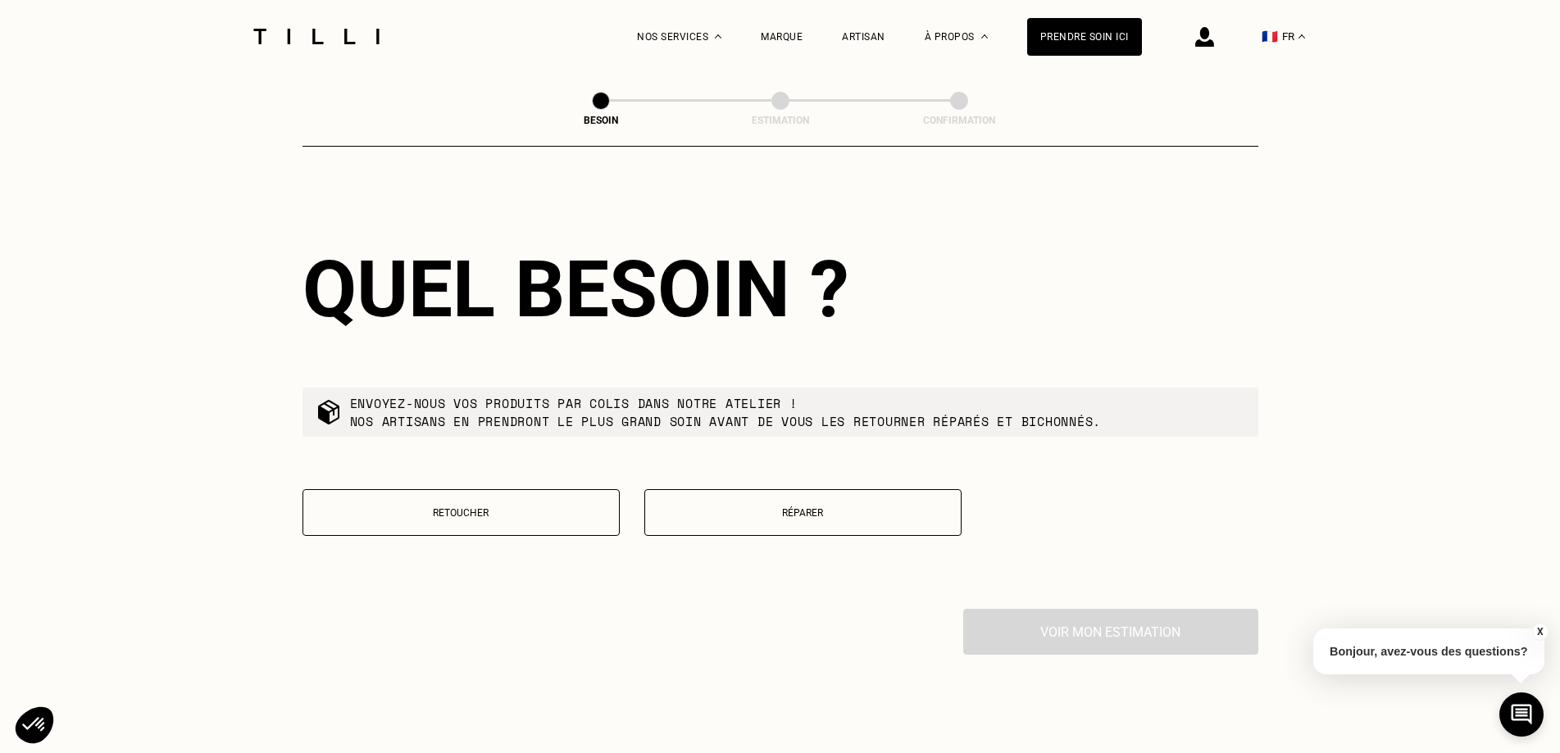
click at [563, 498] on button "Retoucher" at bounding box center [460, 512] width 317 height 47
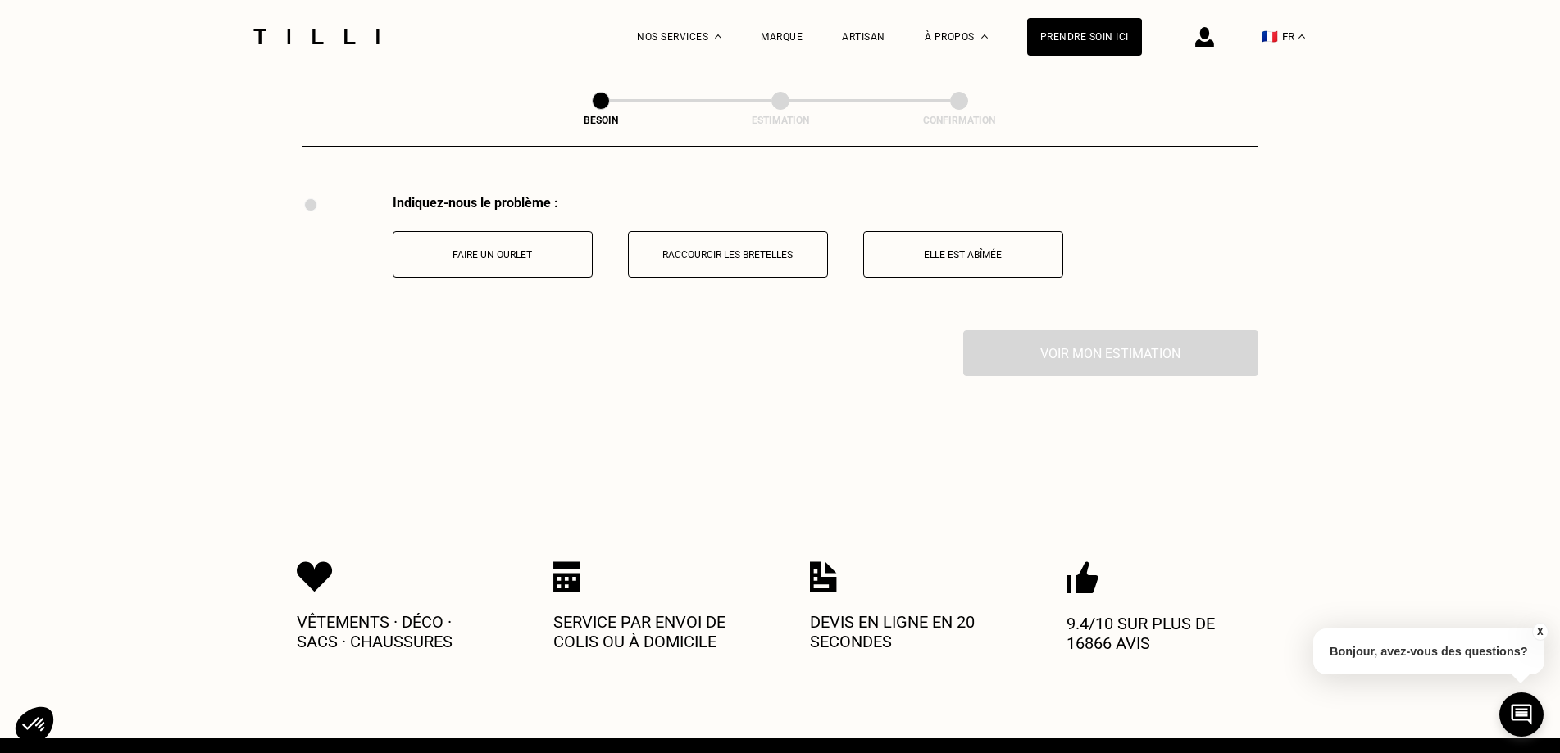
scroll to position [3032, 0]
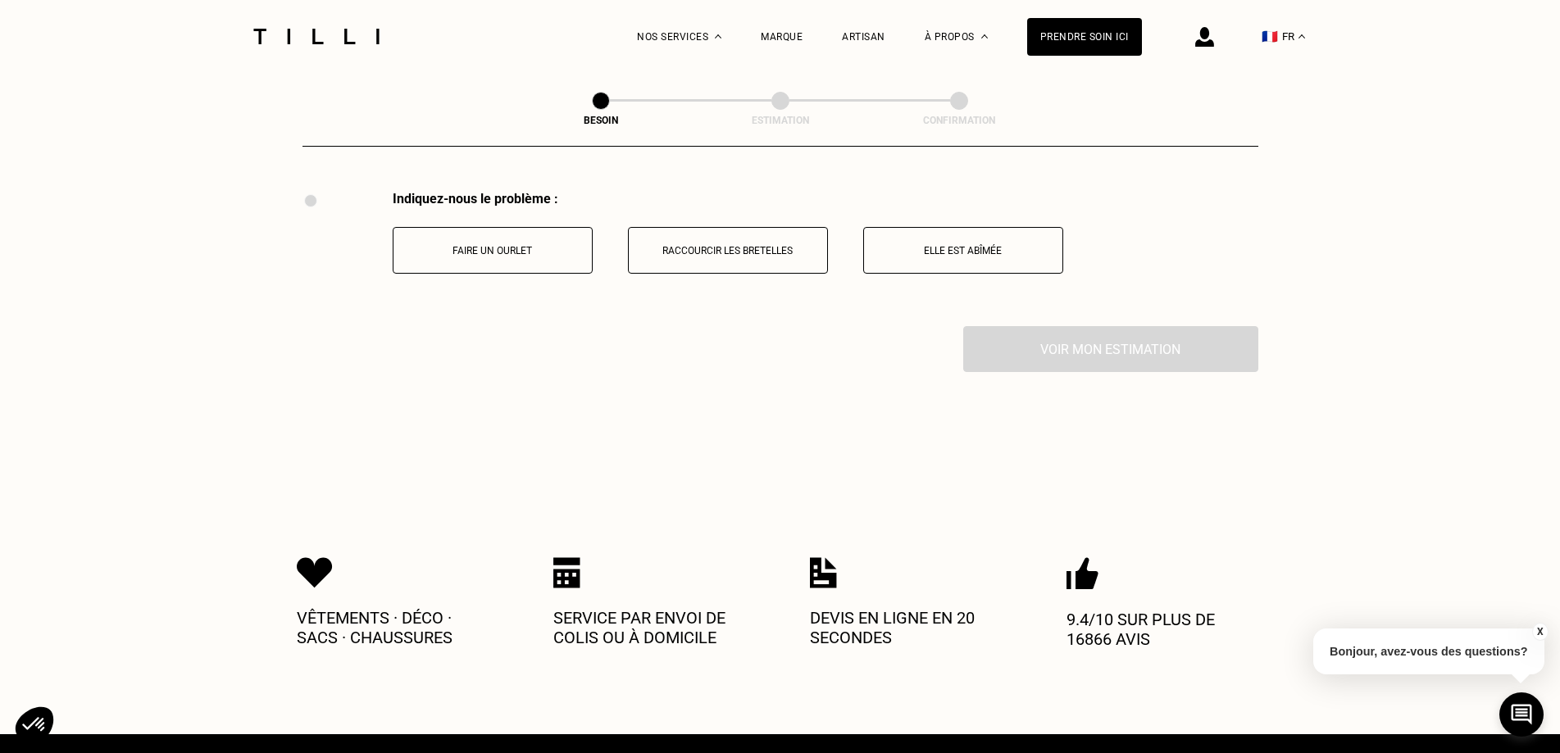
click at [535, 245] on p "Faire un ourlet" at bounding box center [493, 250] width 182 height 11
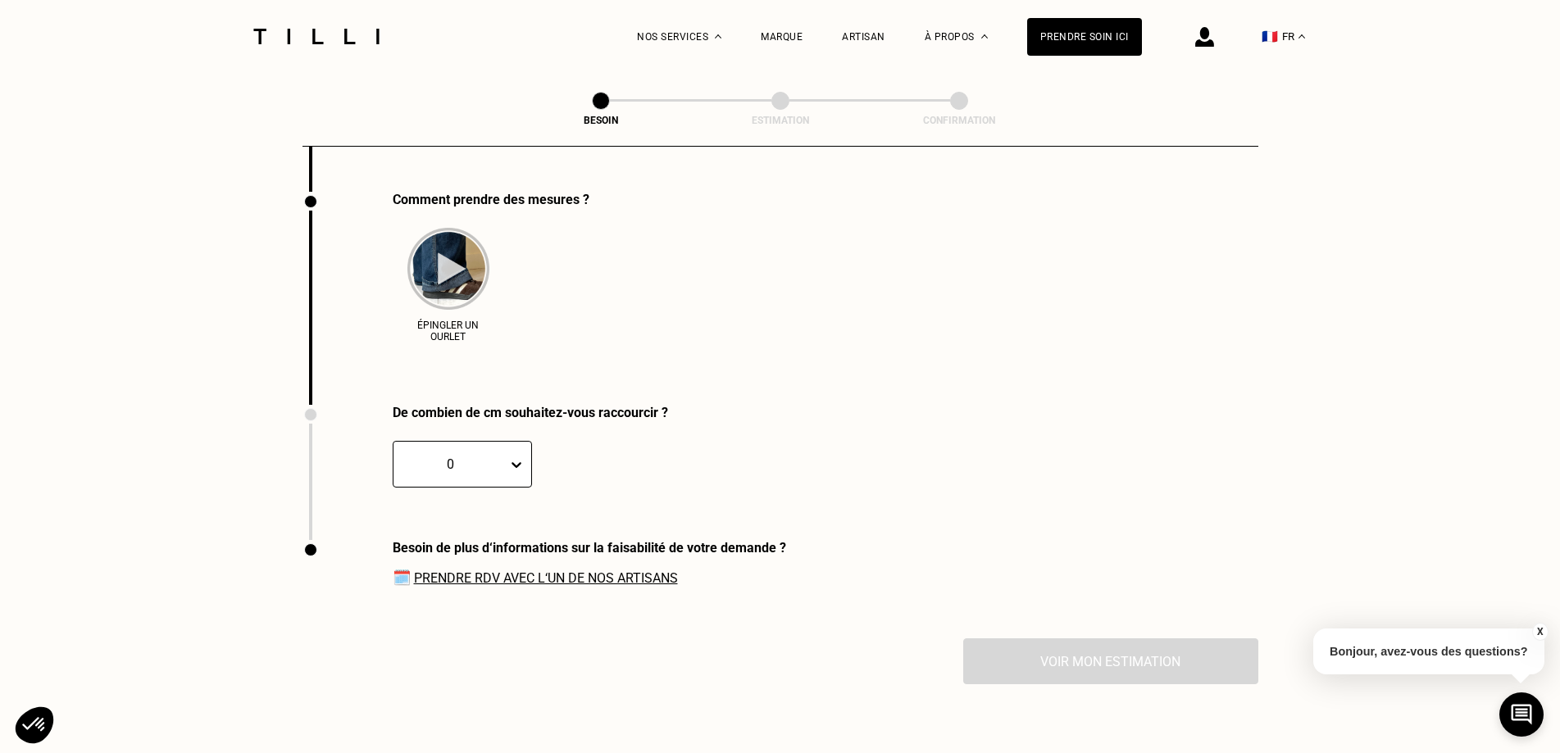
scroll to position [3168, 0]
click at [529, 578] on link "Prendre RDV avec l‘un de nos artisans" at bounding box center [546, 578] width 264 height 16
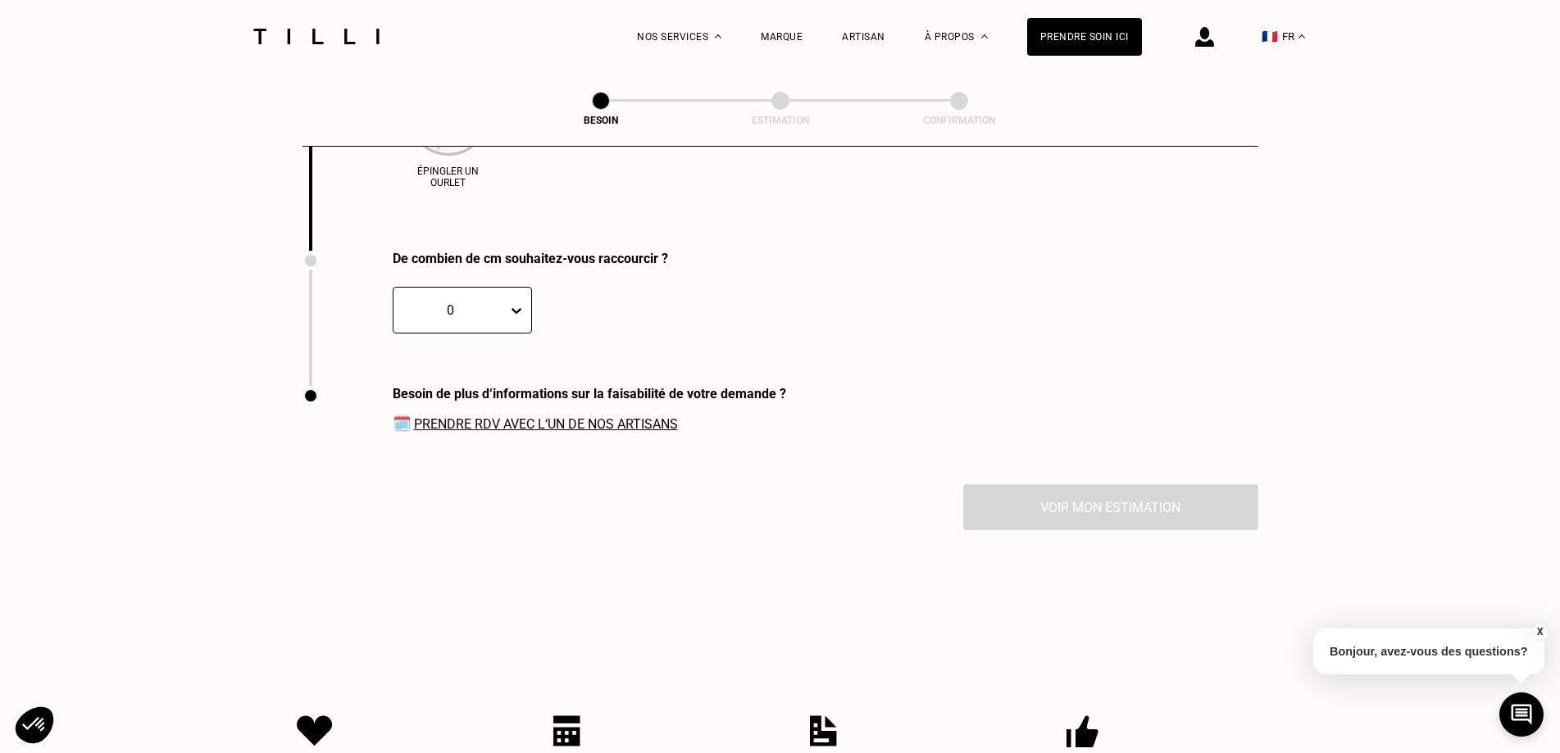
scroll to position [3577, 0]
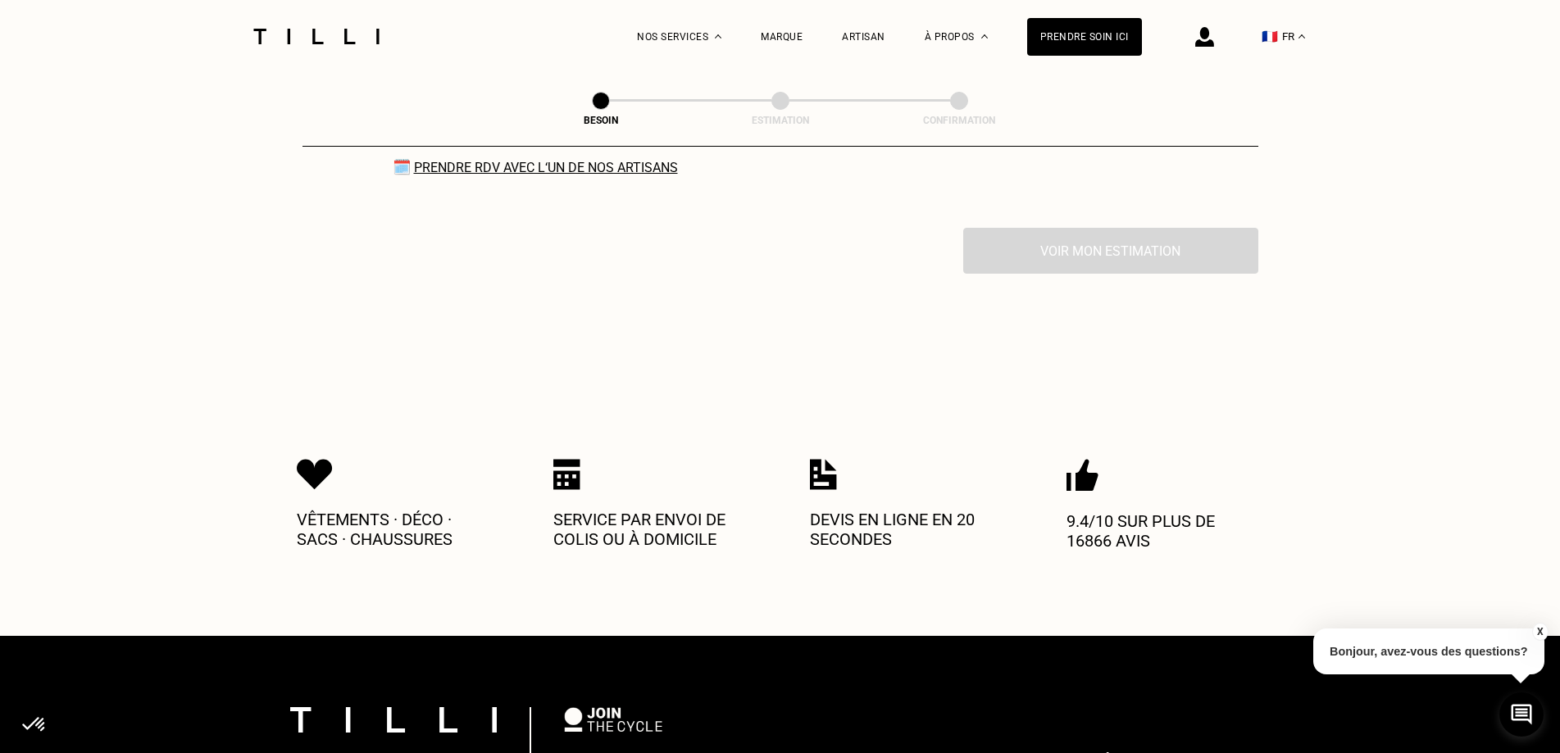
click at [1408, 650] on p "Bonjour, avez-vous des questions?" at bounding box center [1428, 652] width 231 height 46
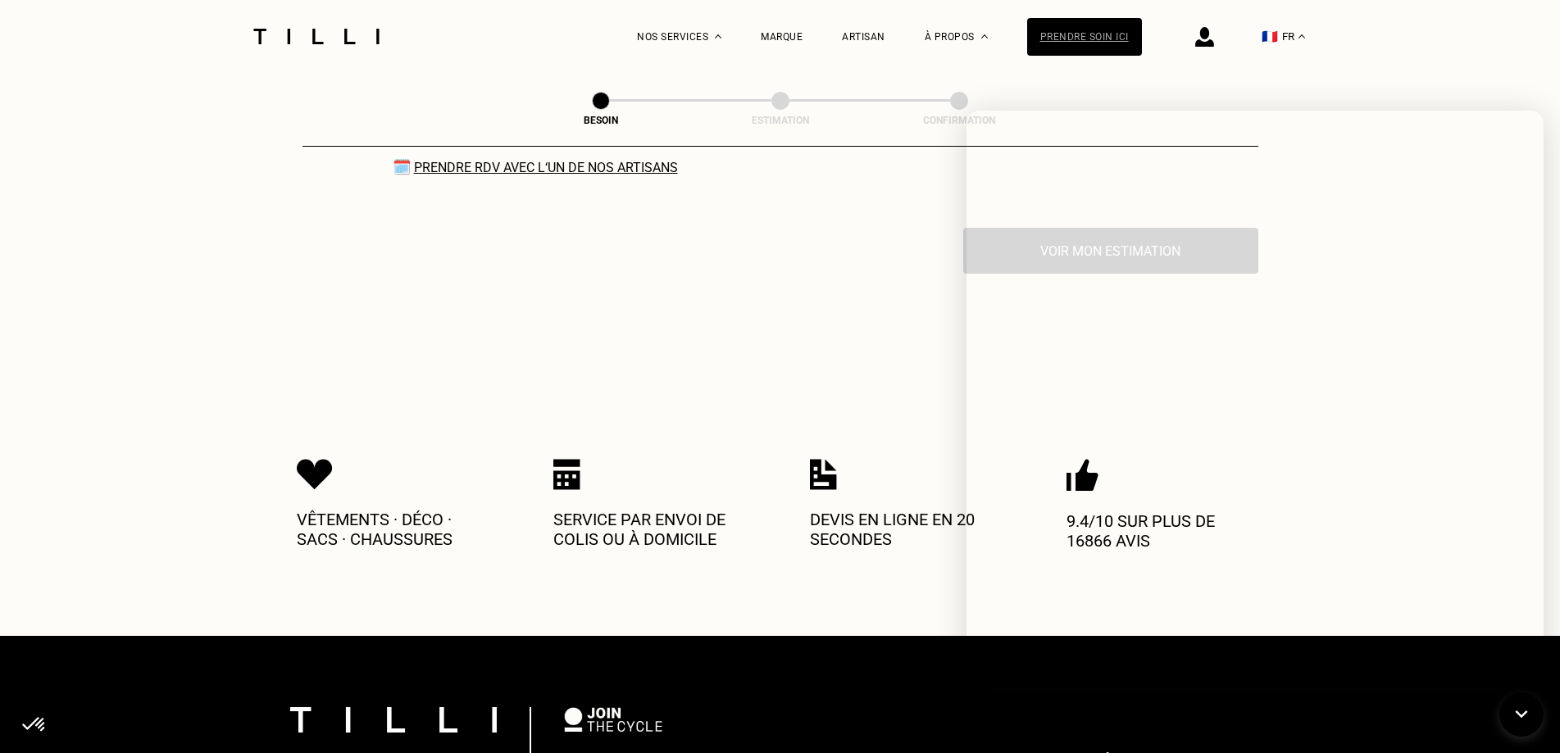
click at [1124, 25] on div "Prendre soin ici" at bounding box center [1084, 37] width 115 height 38
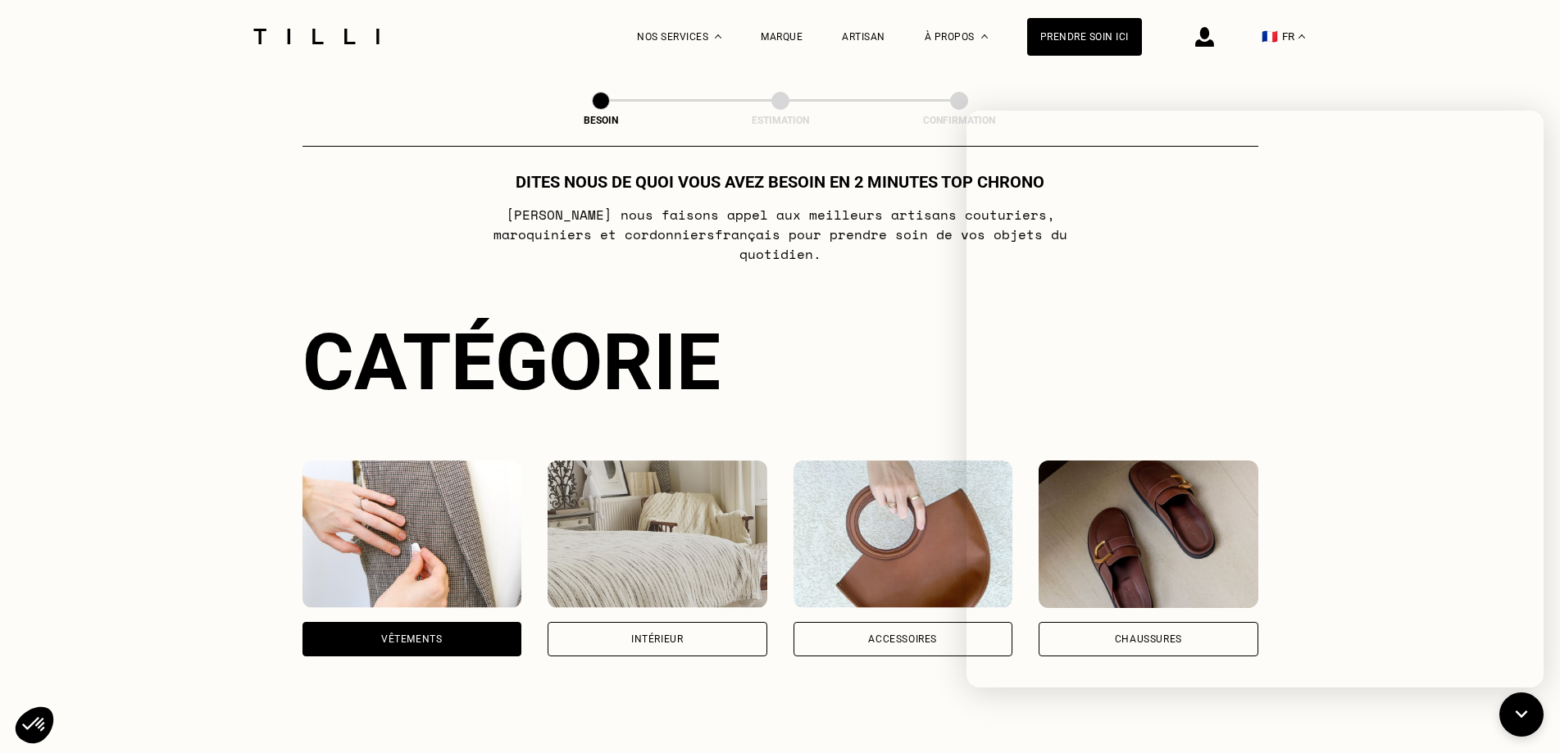
scroll to position [0, 0]
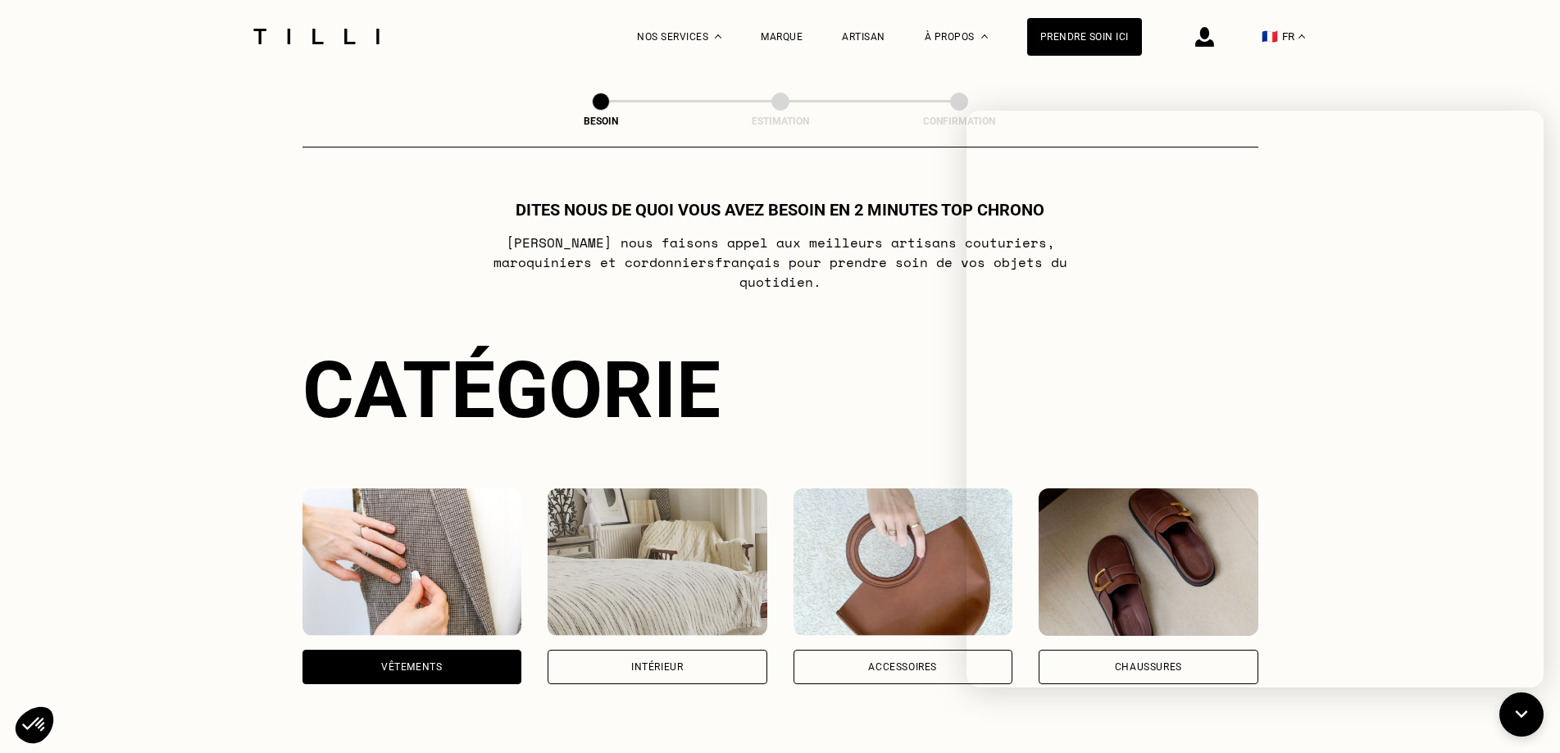
click at [851, 29] on div "La Méthode Retoucherie Maroquinerie Broderie Cordonnerie Nos prix Nos services …" at bounding box center [889, 36] width 505 height 73
click at [858, 51] on div "Artisan" at bounding box center [863, 36] width 43 height 73
click at [860, 43] on div "Artisan" at bounding box center [863, 36] width 43 height 73
click at [862, 43] on div "Artisan" at bounding box center [863, 36] width 43 height 73
click at [865, 40] on div "Artisan" at bounding box center [863, 36] width 43 height 11
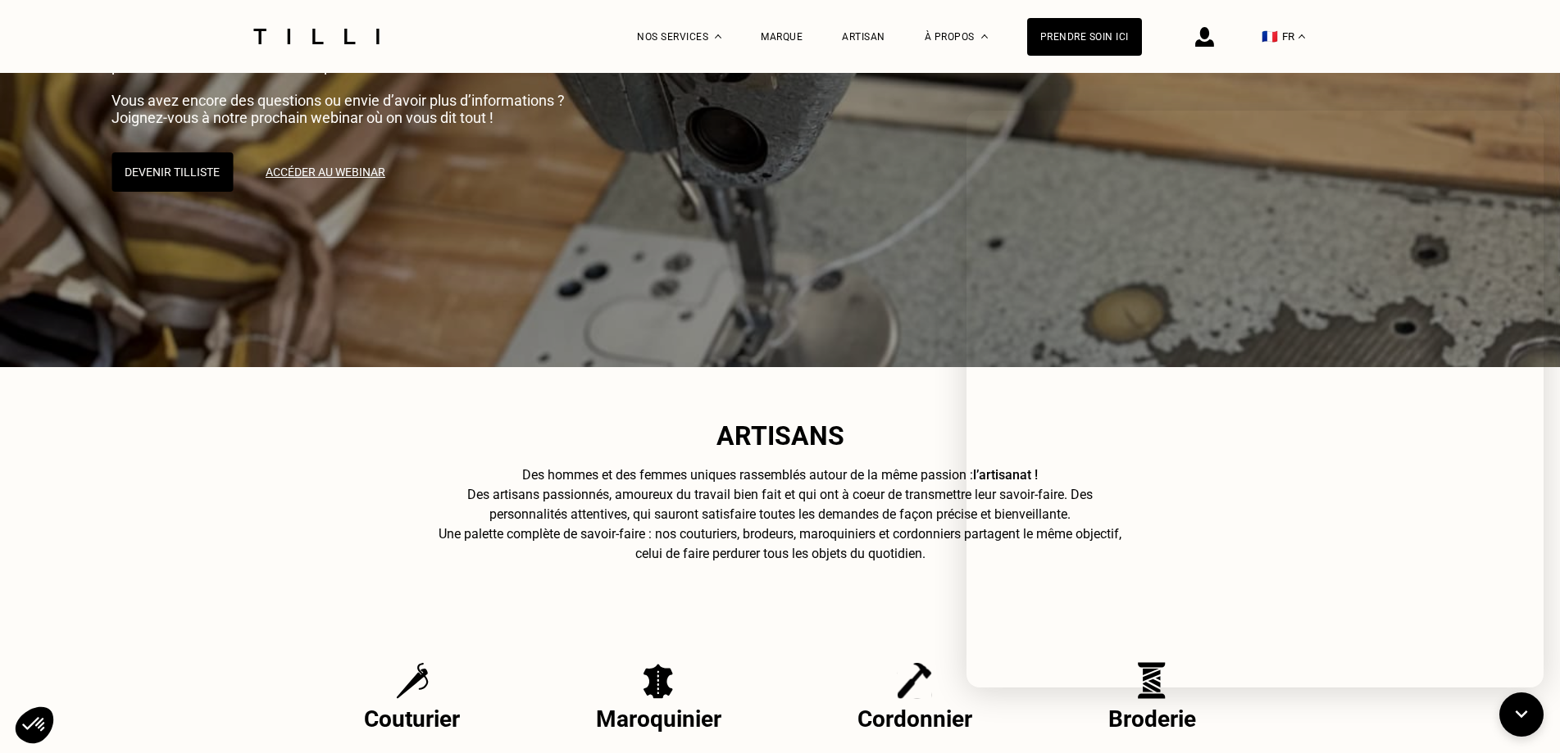
scroll to position [574, 0]
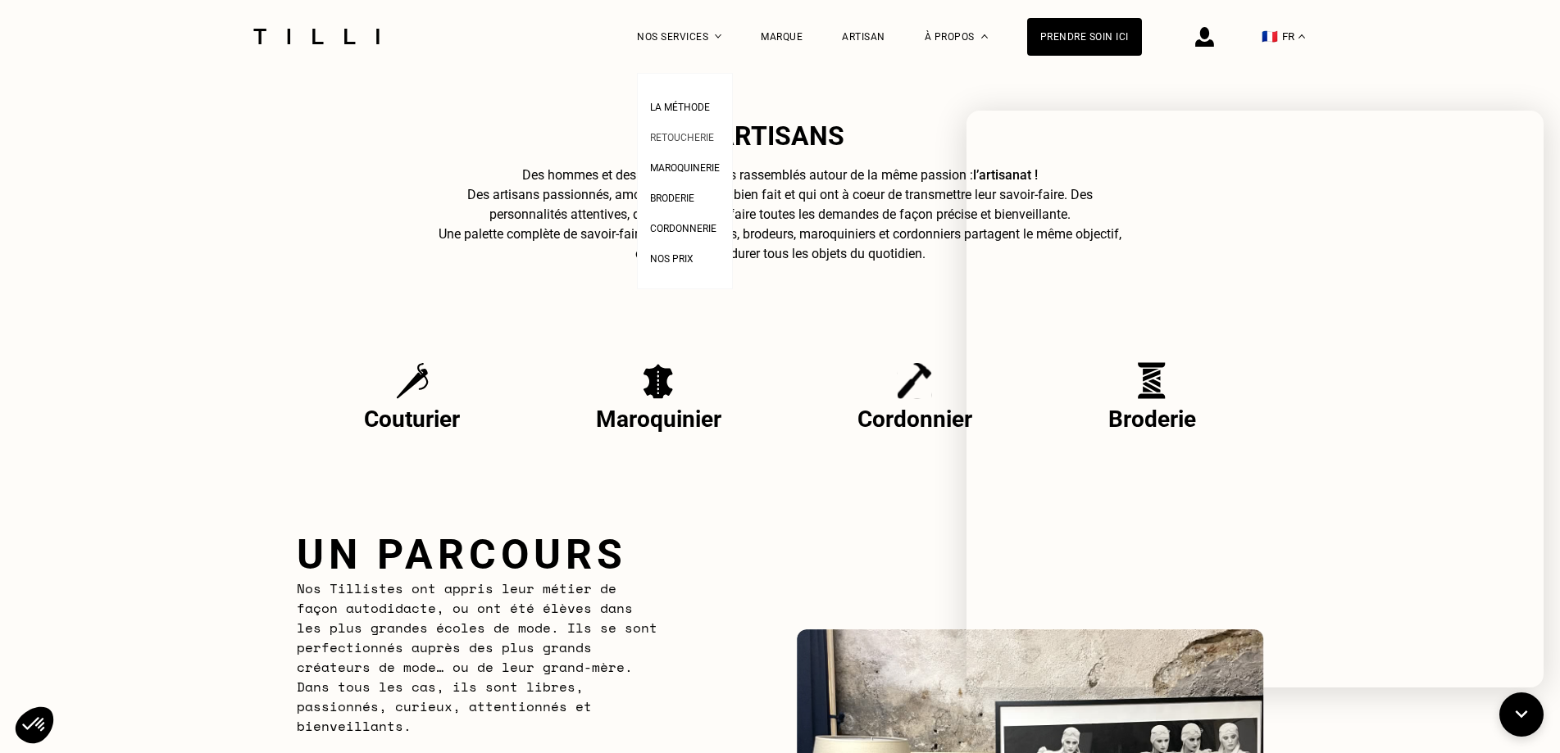
click at [712, 136] on span "Retoucherie" at bounding box center [682, 137] width 64 height 11
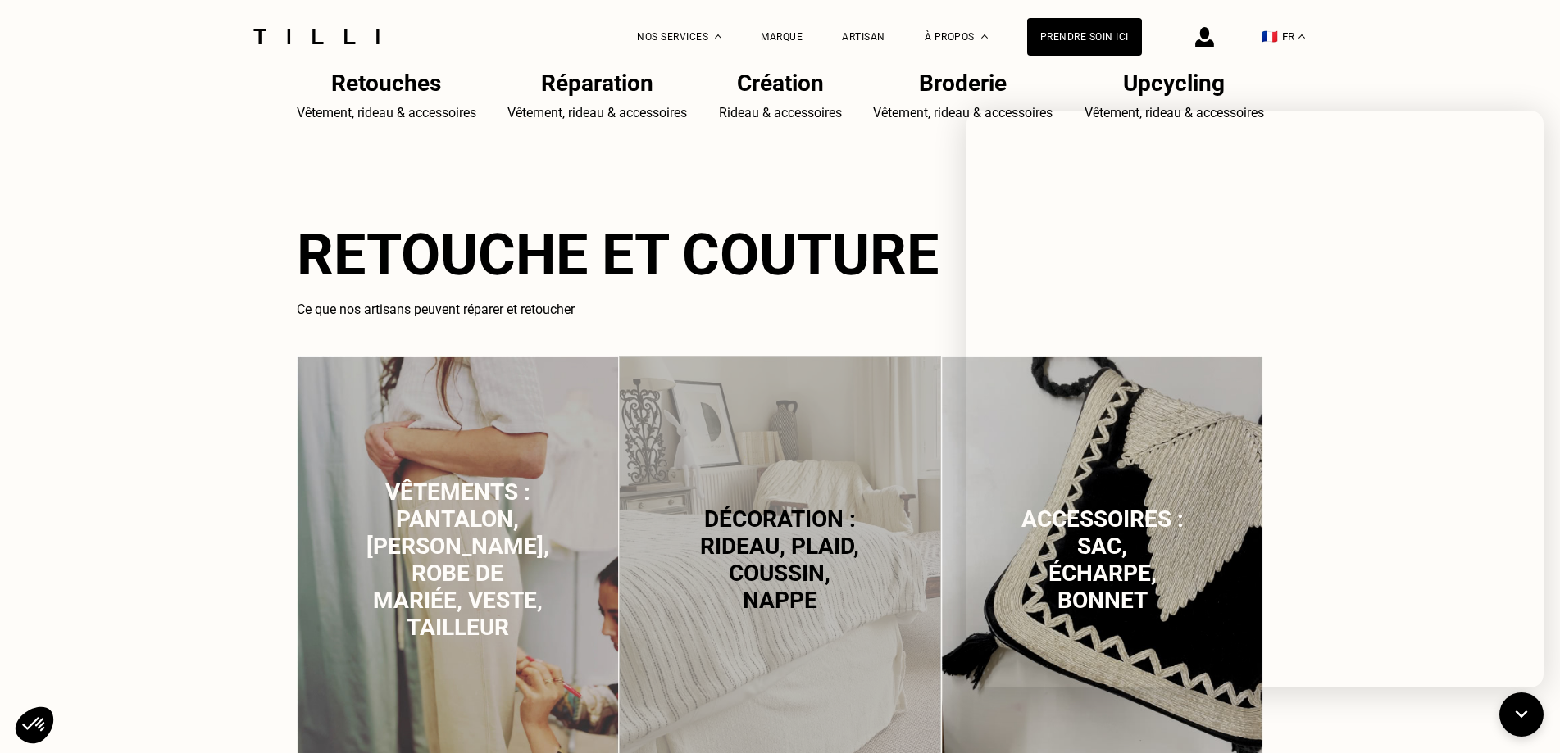
scroll to position [984, 0]
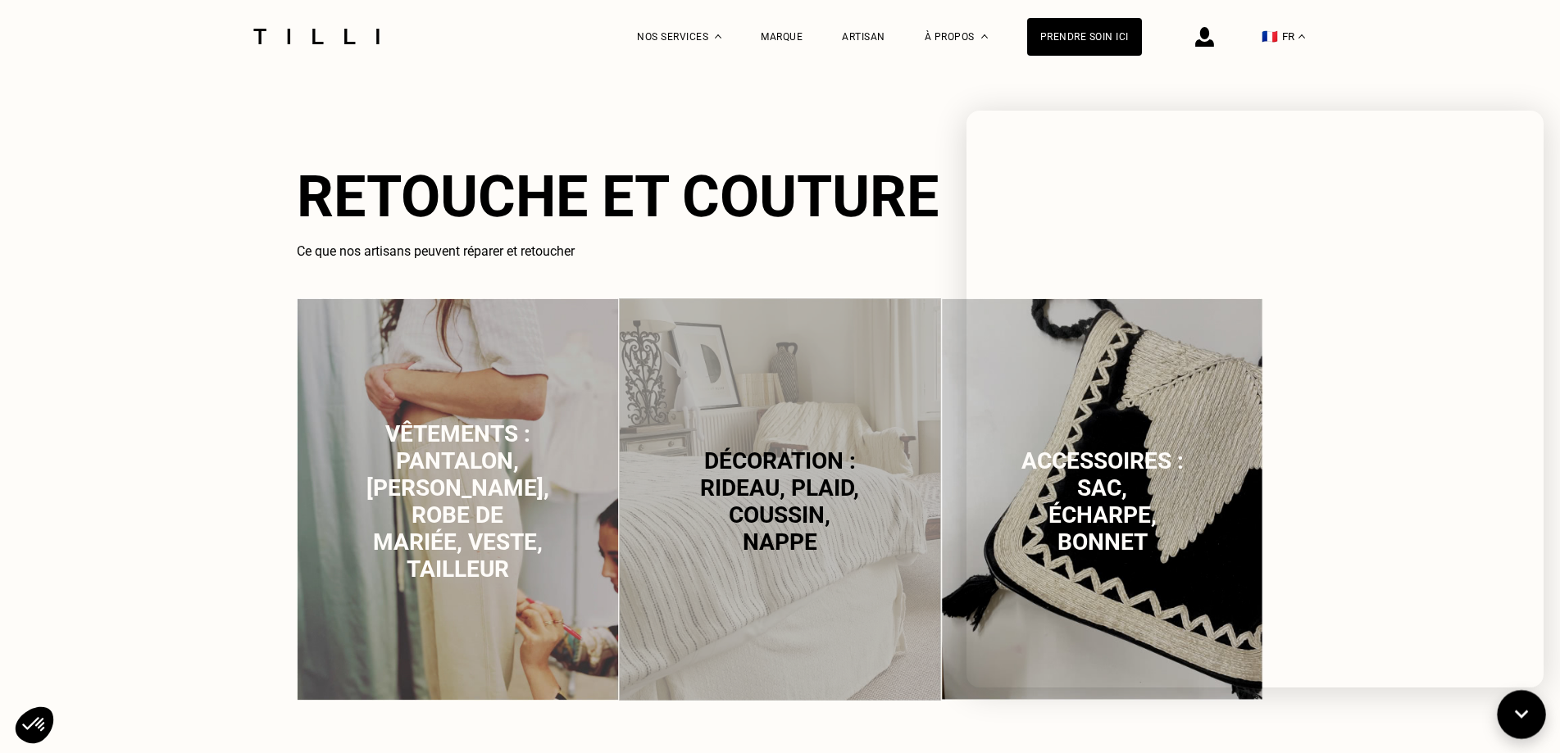
click at [1516, 725] on icon at bounding box center [1521, 715] width 27 height 43
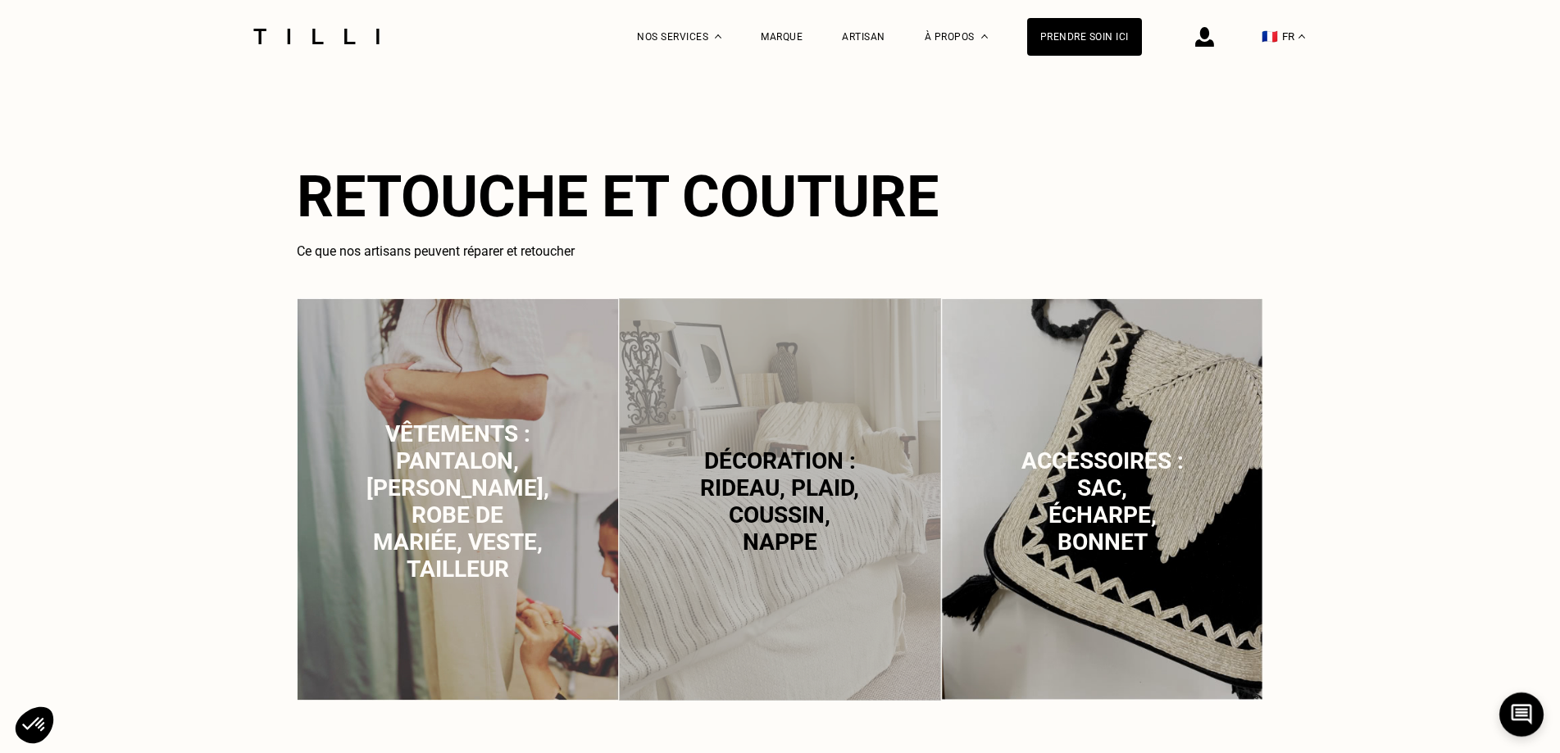
click at [479, 471] on span "Vêtements : pantalon, jean, robe de mariée, veste, tailleur" at bounding box center [457, 502] width 183 height 162
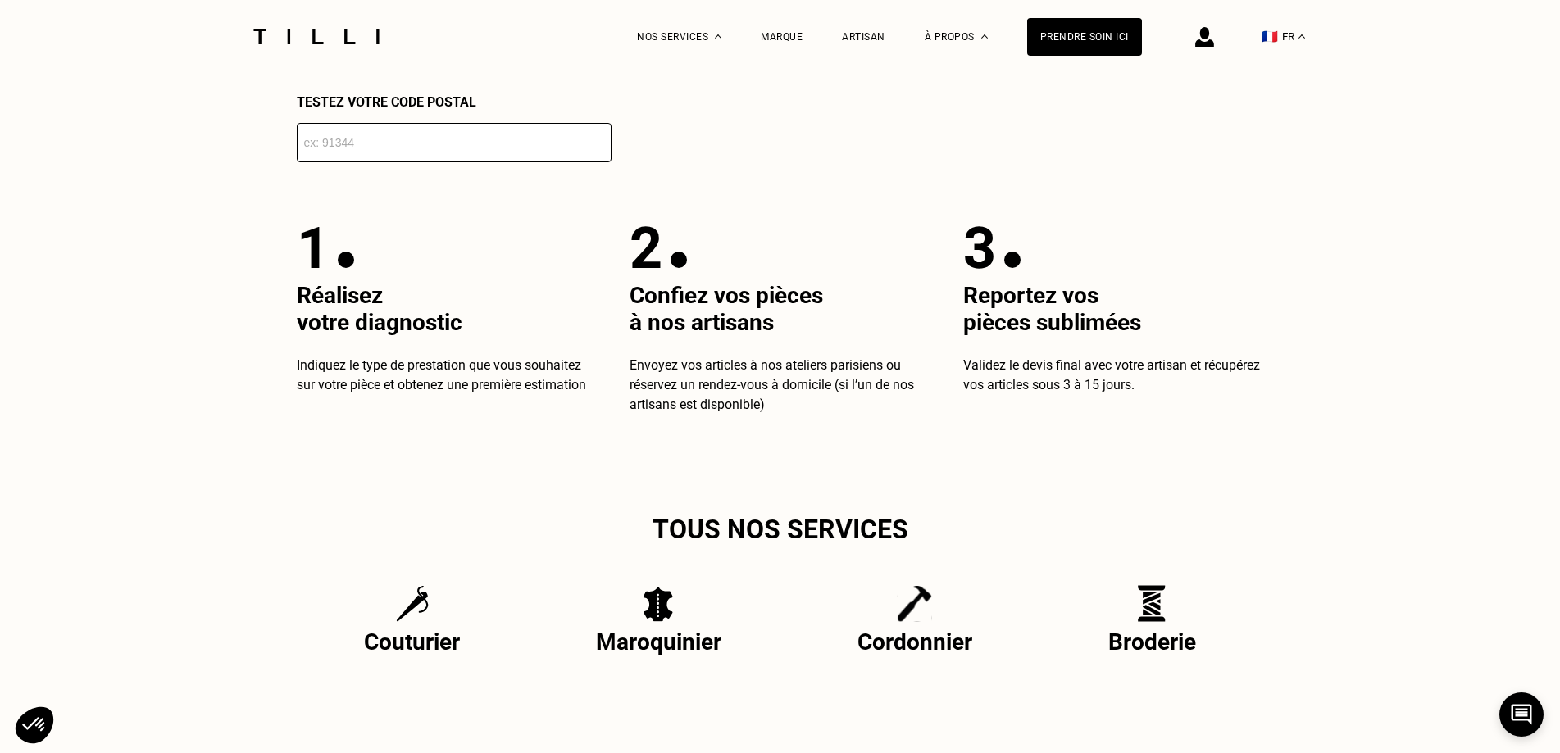
scroll to position [3073, 0]
click at [443, 155] on input "number" at bounding box center [454, 141] width 315 height 39
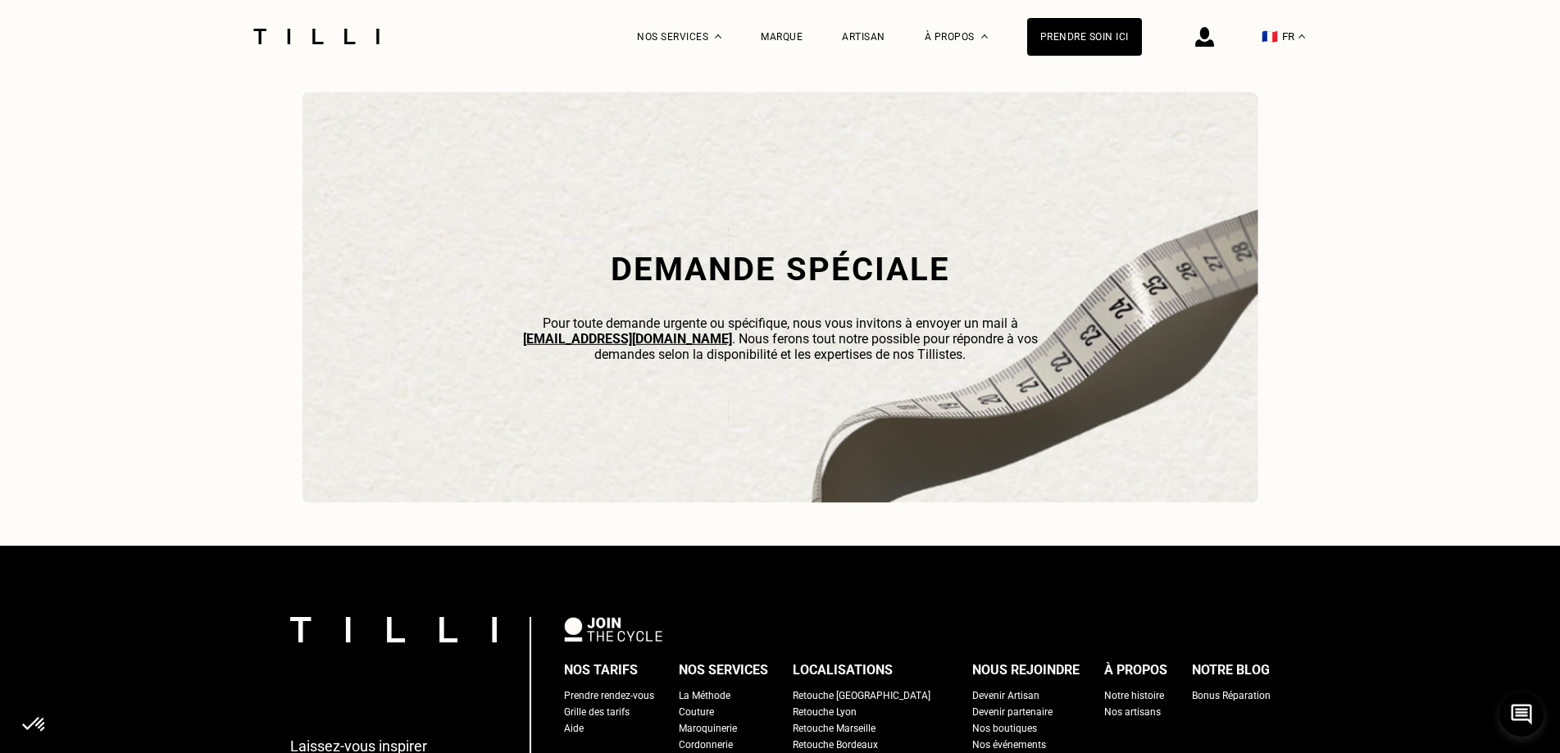
scroll to position [5123, 0]
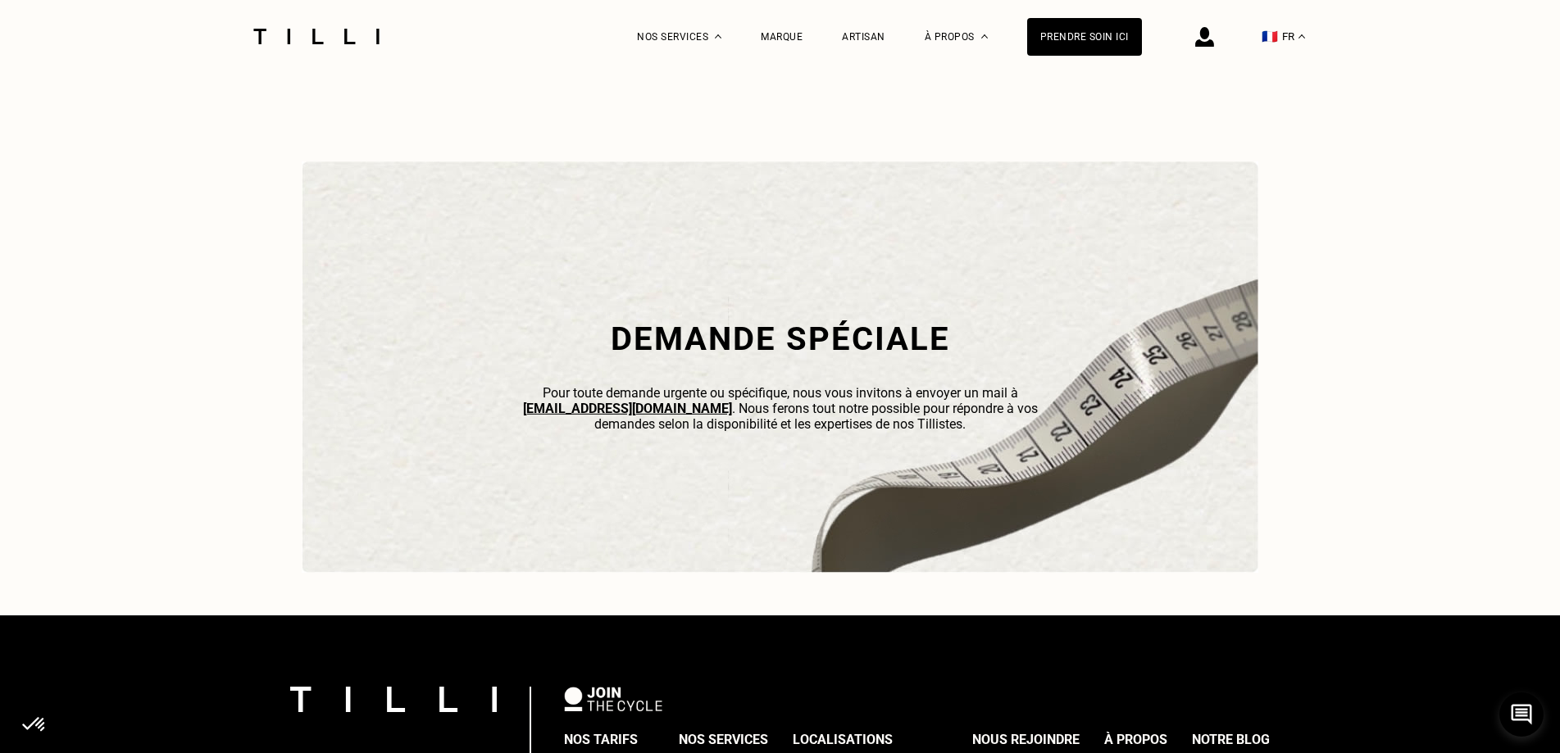
type input "94370"
click at [598, 416] on link "[EMAIL_ADDRESS][DOMAIN_NAME]" at bounding box center [627, 409] width 209 height 16
drag, startPoint x: 519, startPoint y: 423, endPoint x: 612, endPoint y: 425, distance: 92.7
click at [612, 425] on p "Pour toute demande urgente ou spécifique, nous vous invitons à envoyer un mail …" at bounding box center [780, 408] width 557 height 47
copy link "[EMAIL_ADDRESS][DOMAIN_NAME]"
